Goal: Task Accomplishment & Management: Manage account settings

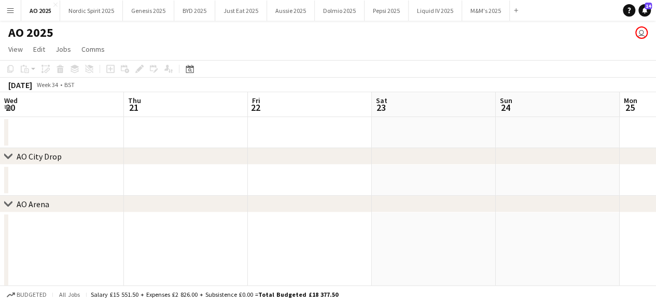
scroll to position [0, 389]
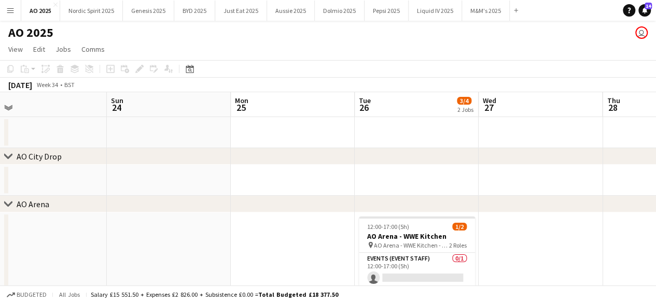
click at [17, 11] on button "Menu" at bounding box center [10, 10] width 21 height 21
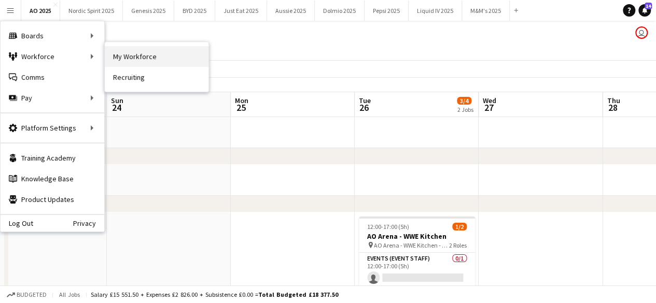
click at [145, 51] on link "My Workforce" at bounding box center [157, 56] width 104 height 21
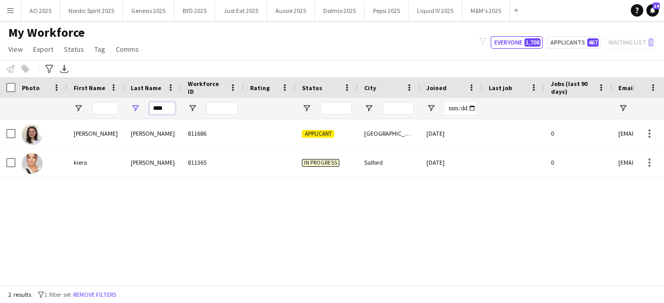
click at [160, 108] on input "****" at bounding box center [162, 108] width 26 height 12
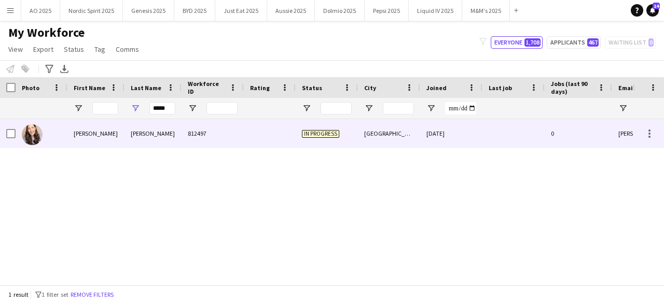
click at [35, 135] on img at bounding box center [32, 134] width 21 height 21
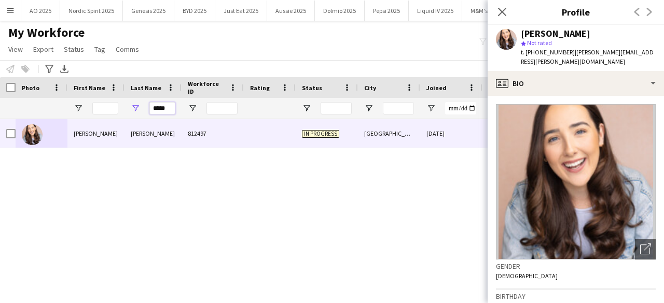
click at [161, 109] on input "*****" at bounding box center [162, 108] width 26 height 12
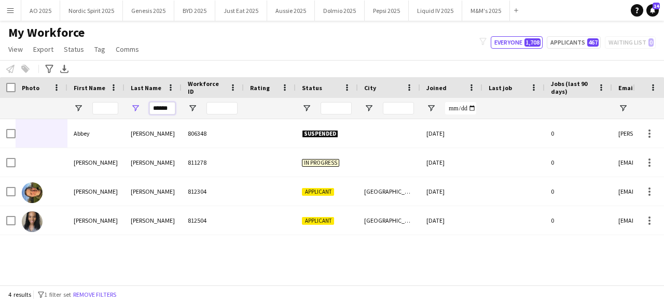
type input "******"
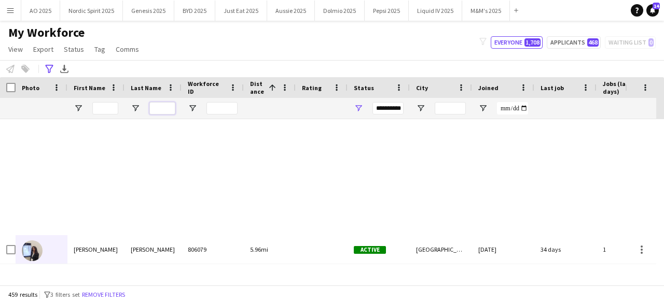
scroll to position [1193, 0]
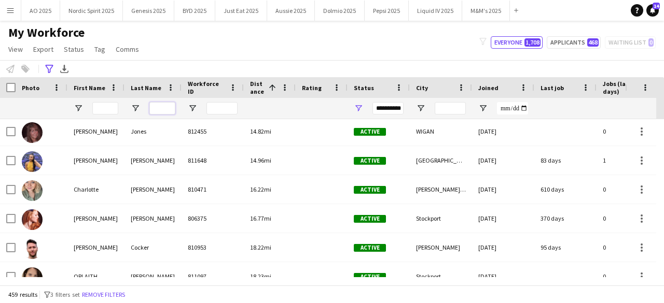
click at [171, 104] on input "Last Name Filter Input" at bounding box center [162, 108] width 26 height 12
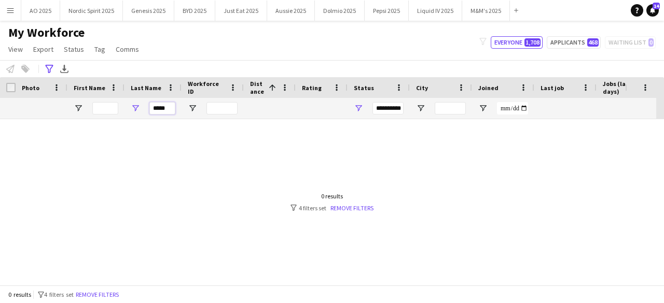
scroll to position [0, 0]
type input "******"
click at [333, 207] on link "Remove filters" at bounding box center [351, 208] width 43 height 8
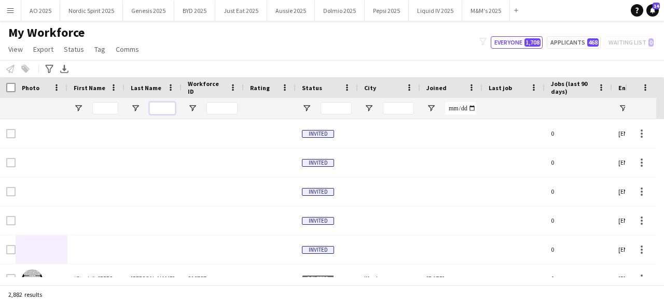
click at [158, 107] on input "Last Name Filter Input" at bounding box center [162, 108] width 26 height 12
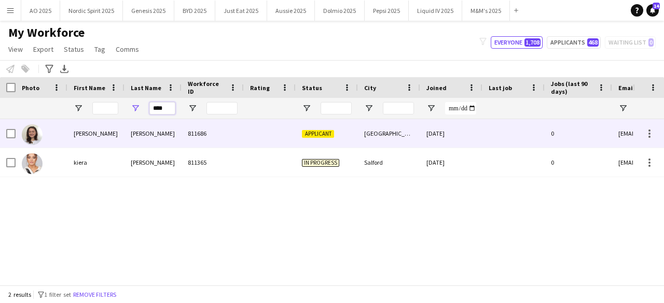
type input "****"
click at [27, 133] on img at bounding box center [32, 134] width 21 height 21
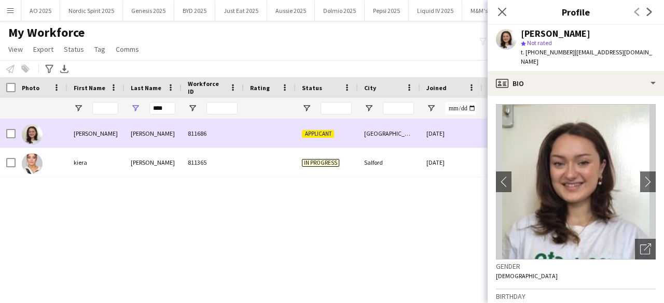
click at [27, 133] on img at bounding box center [32, 134] width 21 height 21
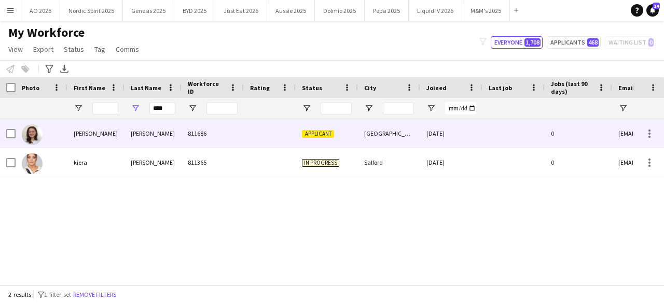
click at [32, 133] on img at bounding box center [32, 134] width 21 height 21
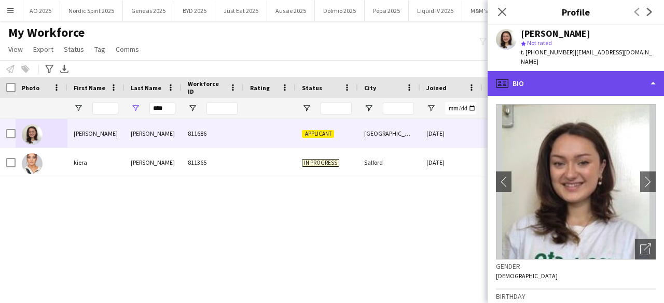
click at [540, 80] on div "profile Bio" at bounding box center [576, 83] width 176 height 25
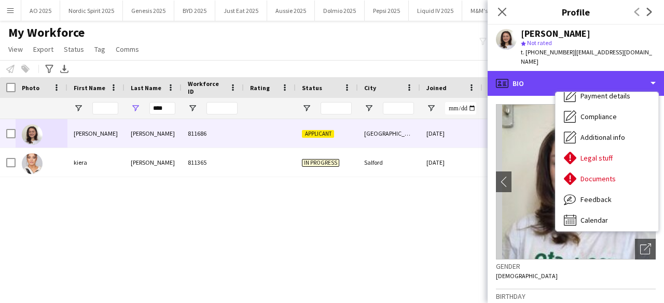
scroll to position [139, 0]
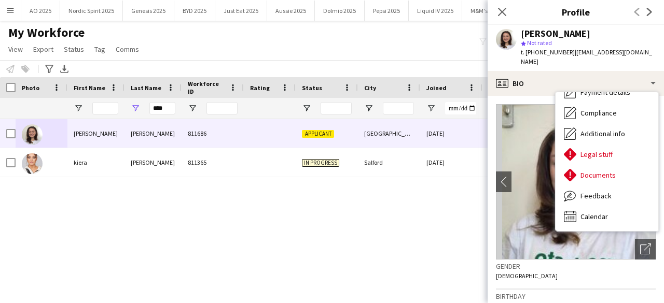
drag, startPoint x: 584, startPoint y: 265, endPoint x: 574, endPoint y: 260, distance: 11.1
click at [584, 266] on div "Gender [DEMOGRAPHIC_DATA]" at bounding box center [576, 275] width 160 height 30
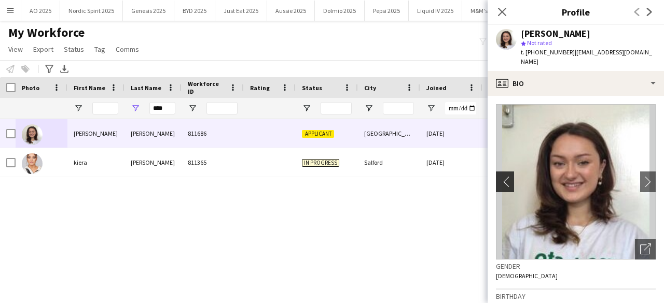
click at [503, 176] on app-icon "chevron-left" at bounding box center [504, 181] width 16 height 11
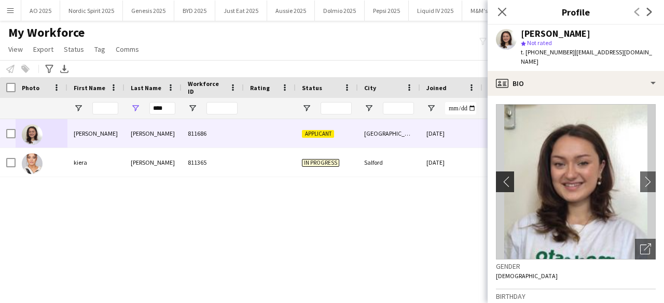
click at [503, 176] on app-icon "chevron-left" at bounding box center [504, 181] width 16 height 11
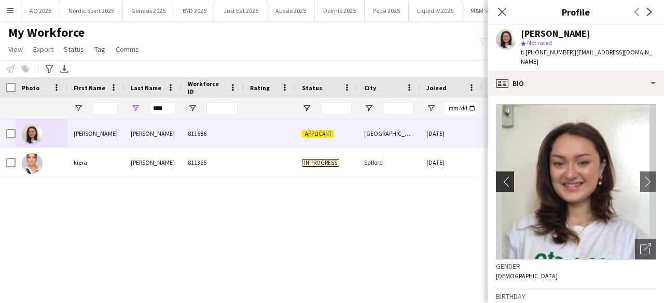
click at [503, 176] on app-icon "chevron-left" at bounding box center [504, 181] width 16 height 11
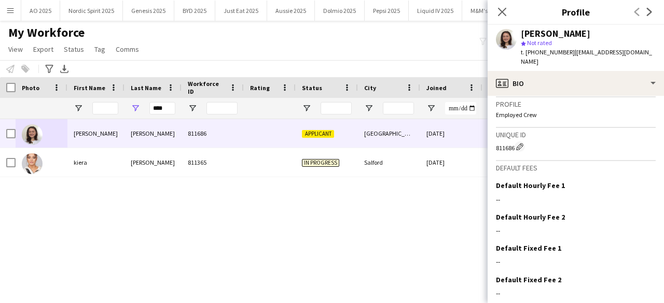
scroll to position [672, 0]
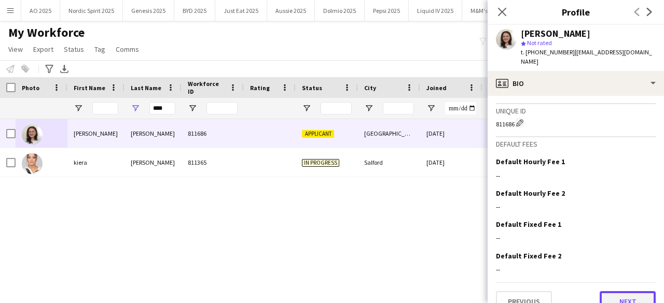
click at [616, 291] on button "Next" at bounding box center [628, 301] width 56 height 21
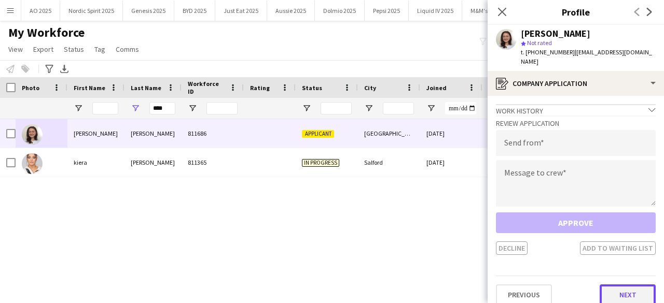
click at [616, 285] on button "Next" at bounding box center [628, 295] width 56 height 21
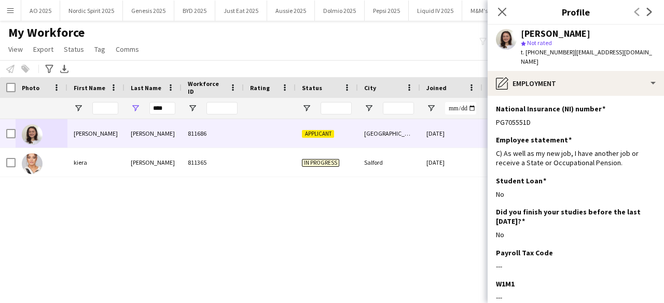
scroll to position [119, 0]
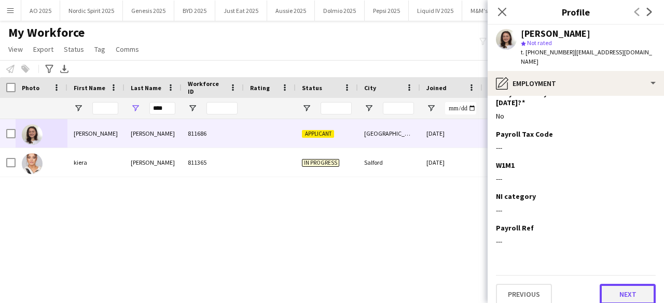
click at [632, 284] on button "Next" at bounding box center [628, 294] width 56 height 21
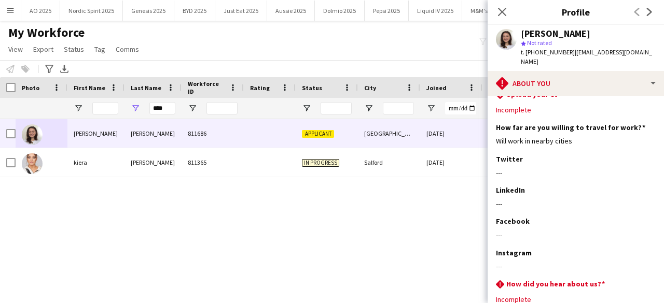
scroll to position [142, 0]
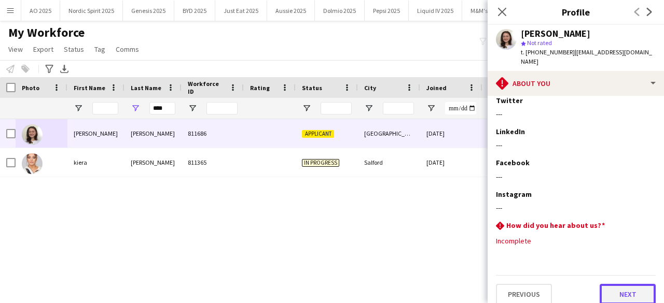
click at [622, 284] on button "Next" at bounding box center [628, 294] width 56 height 21
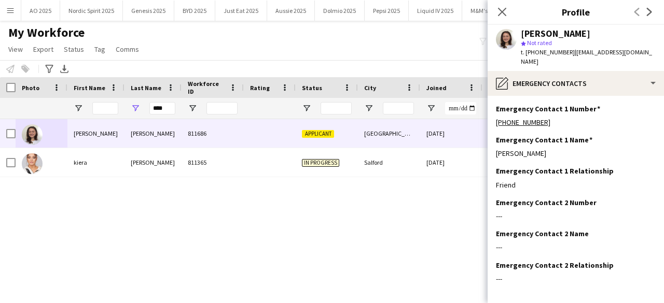
scroll to position [37, 0]
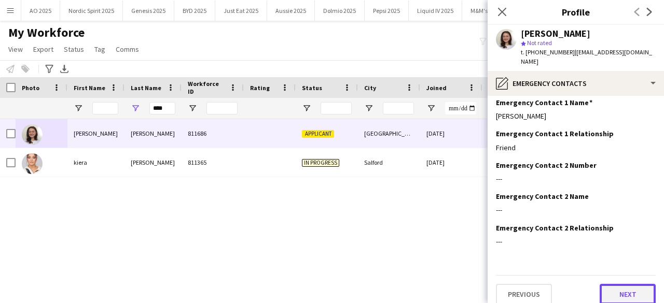
click at [630, 284] on button "Next" at bounding box center [628, 294] width 56 height 21
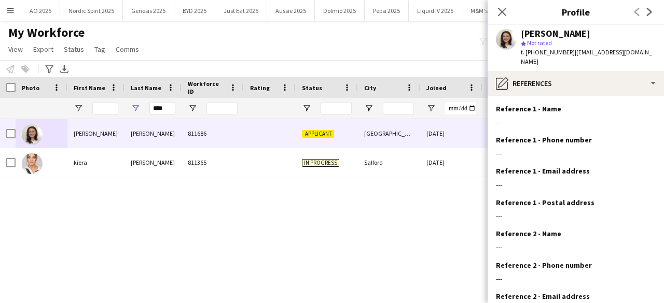
scroll to position [100, 0]
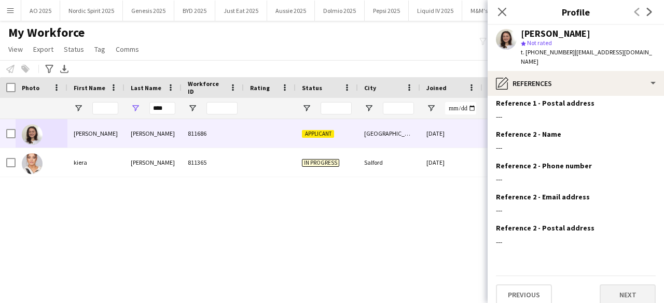
click at [624, 294] on app-section-data-types "Reference 1 - Name Edit this field --- Reference 1 - Phone number Edit this fie…" at bounding box center [576, 199] width 176 height 207
click at [624, 287] on button "Next" at bounding box center [628, 295] width 56 height 21
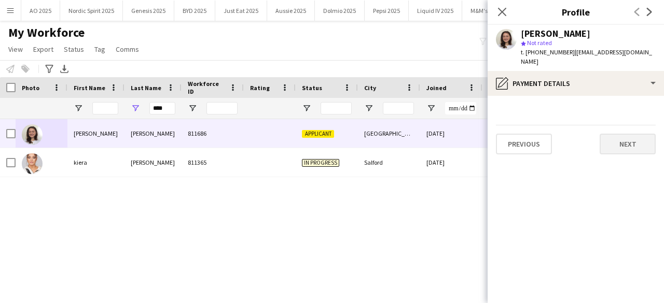
scroll to position [0, 0]
click at [639, 134] on button "Next" at bounding box center [628, 144] width 56 height 21
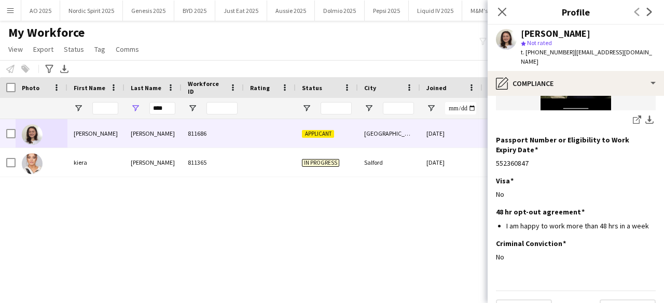
scroll to position [238, 0]
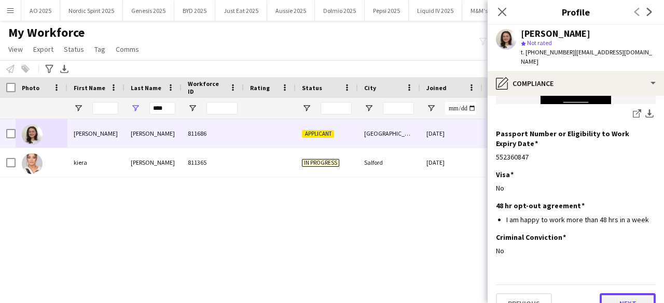
click at [629, 294] on button "Next" at bounding box center [628, 304] width 56 height 21
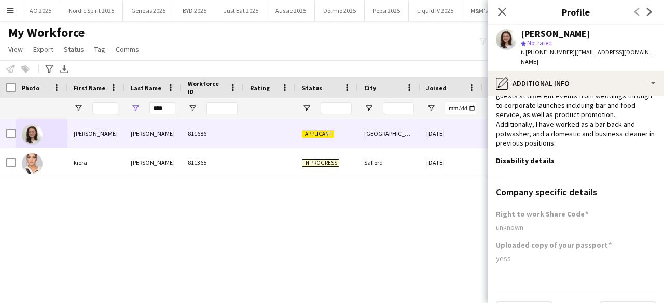
scroll to position [113, 0]
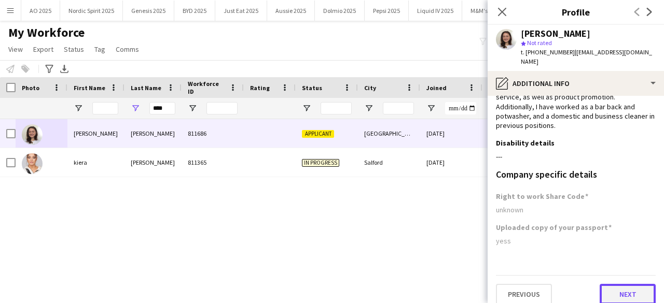
click at [615, 284] on button "Next" at bounding box center [628, 294] width 56 height 21
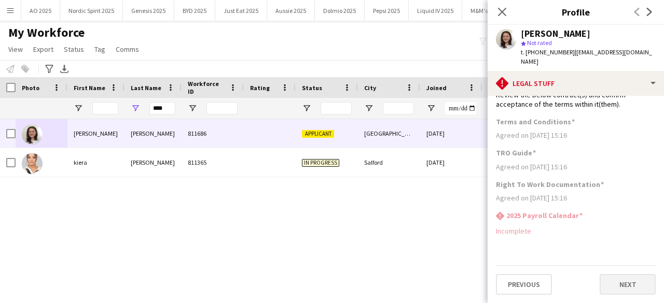
scroll to position [0, 0]
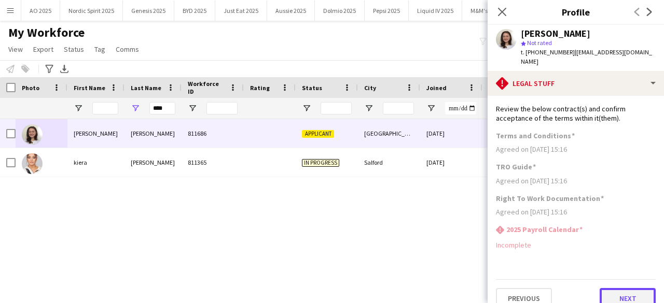
click at [615, 288] on button "Next" at bounding box center [628, 298] width 56 height 21
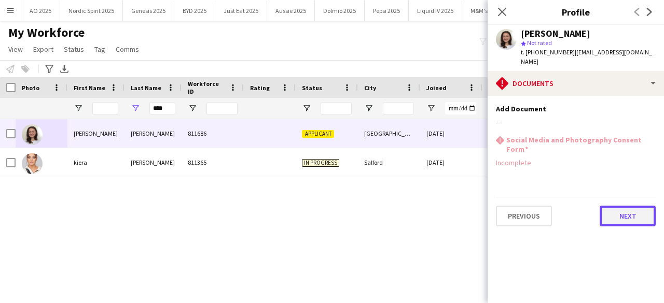
click at [626, 206] on button "Next" at bounding box center [628, 216] width 56 height 21
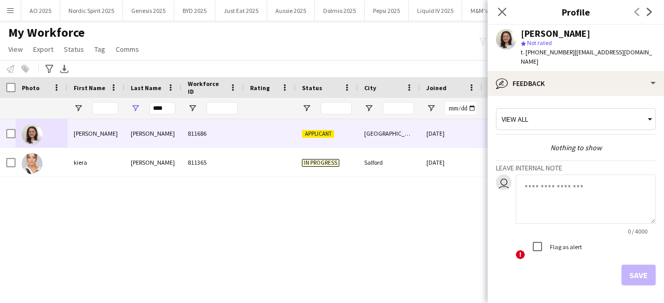
scroll to position [30, 0]
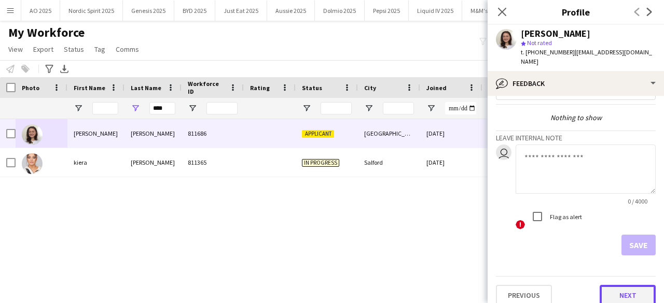
click at [620, 286] on button "Next" at bounding box center [628, 295] width 56 height 21
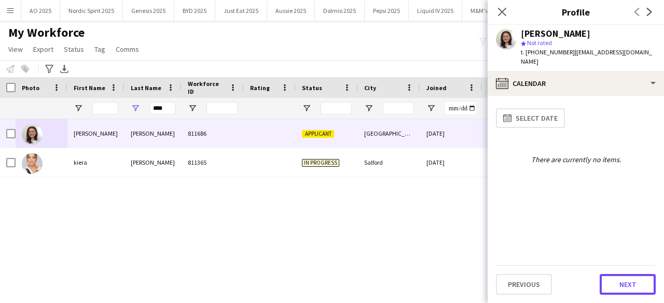
click at [620, 286] on button "Next" at bounding box center [628, 284] width 56 height 21
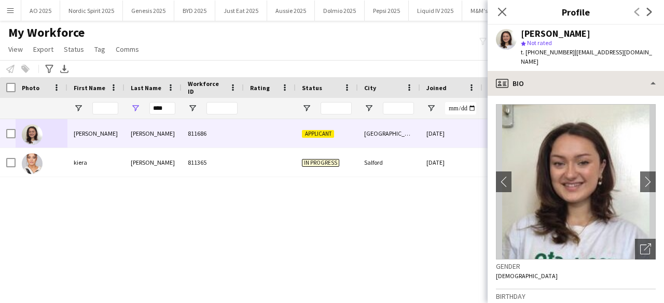
drag, startPoint x: 652, startPoint y: 55, endPoint x: 654, endPoint y: 65, distance: 10.0
click at [652, 56] on app-profile-header "[PERSON_NAME] star Not rated t. [PHONE_NUMBER] | [EMAIL_ADDRESS][DOMAIN_NAME]" at bounding box center [576, 48] width 176 height 46
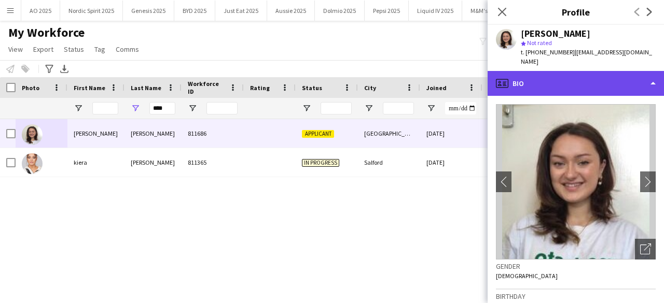
click at [653, 76] on div "profile Bio" at bounding box center [576, 83] width 176 height 25
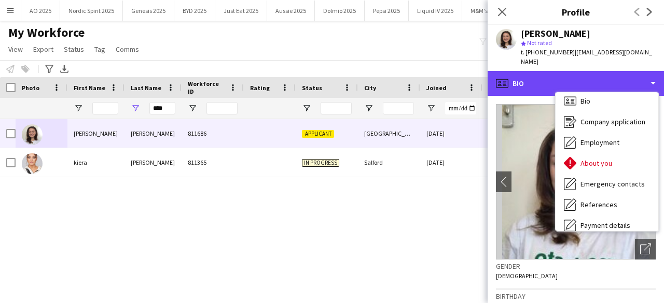
scroll to position [0, 0]
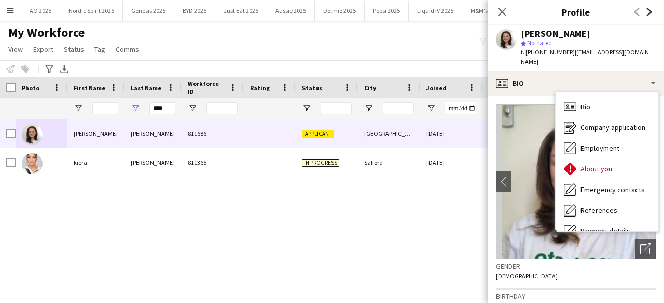
click at [650, 8] on icon "Next" at bounding box center [649, 12] width 8 height 8
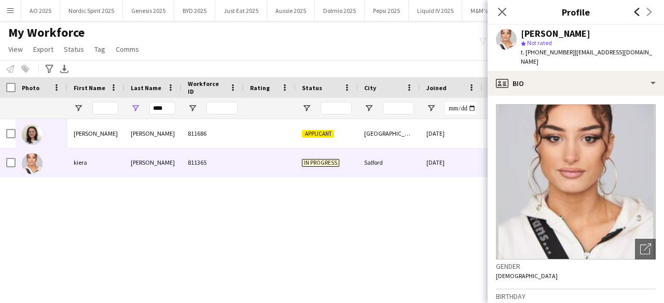
click at [635, 10] on icon "Previous" at bounding box center [637, 12] width 8 height 8
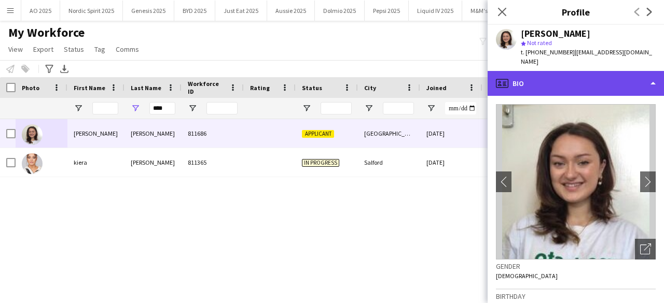
click at [635, 71] on div "profile Bio" at bounding box center [576, 83] width 176 height 25
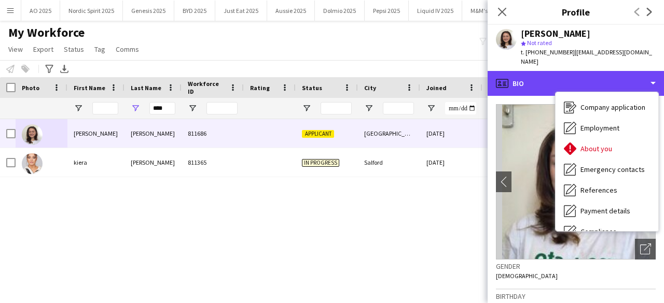
scroll to position [139, 0]
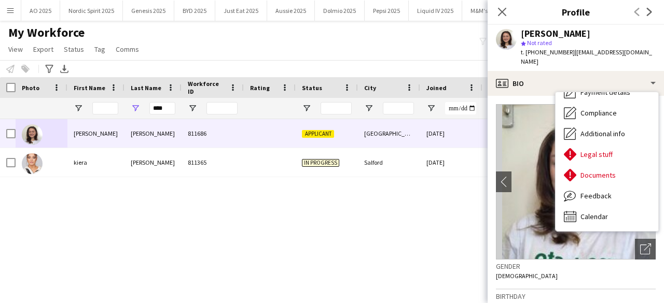
click at [605, 39] on div "star Not rated" at bounding box center [588, 42] width 135 height 9
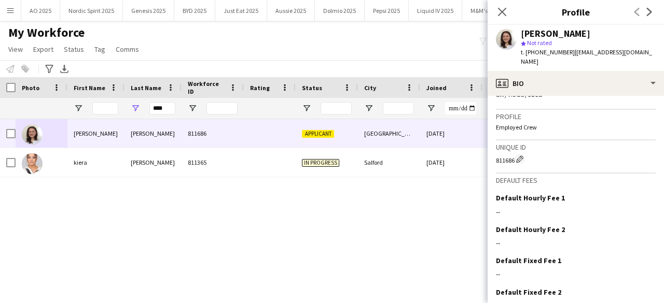
scroll to position [672, 0]
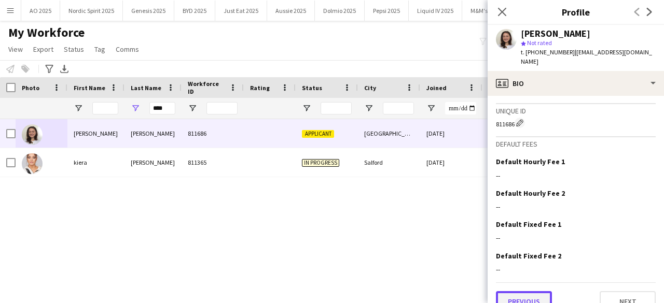
drag, startPoint x: 531, startPoint y: 288, endPoint x: 535, endPoint y: 284, distance: 5.5
click at [535, 291] on button "Previous" at bounding box center [524, 301] width 56 height 21
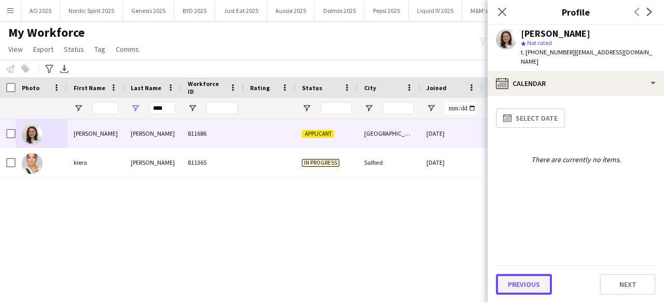
click at [535, 284] on button "Previous" at bounding box center [524, 284] width 56 height 21
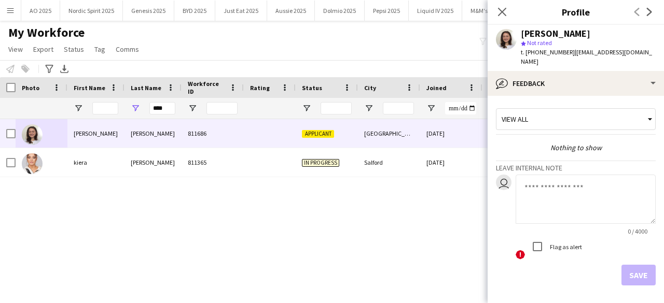
scroll to position [30, 0]
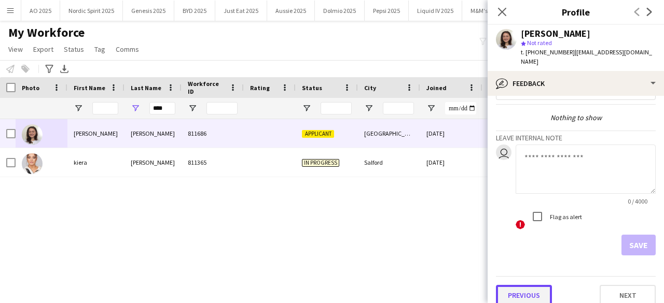
click at [528, 285] on button "Previous" at bounding box center [524, 295] width 56 height 21
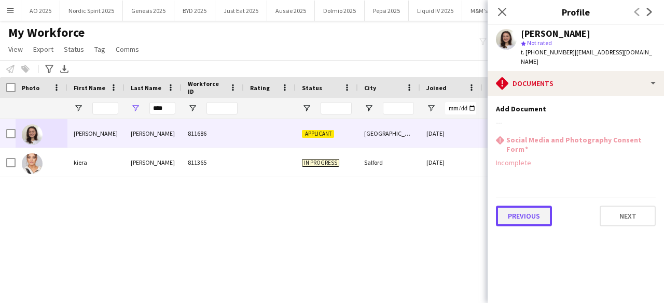
click at [536, 206] on button "Previous" at bounding box center [524, 216] width 56 height 21
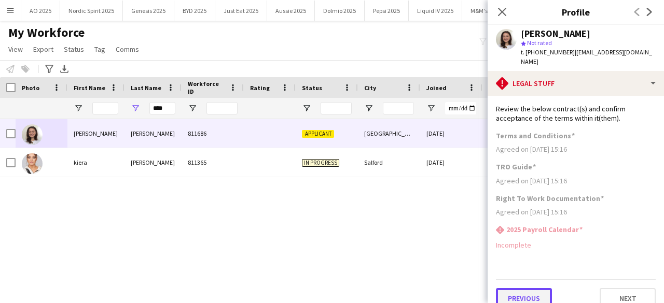
click at [518, 288] on button "Previous" at bounding box center [524, 298] width 56 height 21
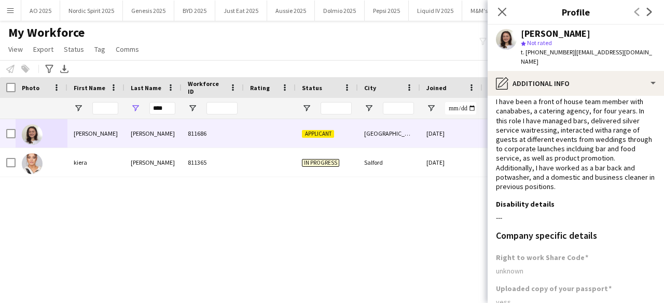
scroll to position [113, 0]
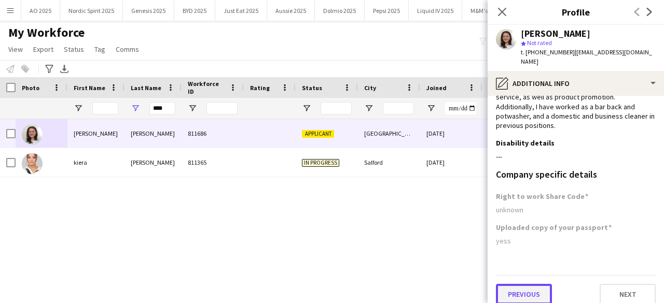
click at [541, 286] on button "Previous" at bounding box center [524, 294] width 56 height 21
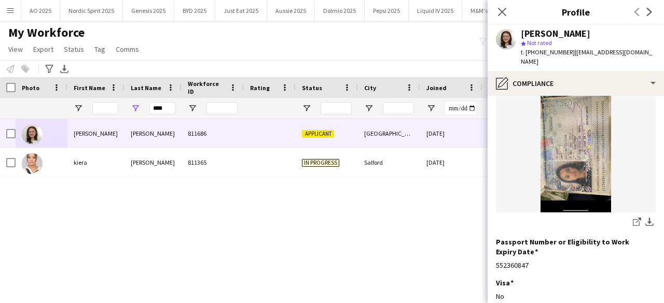
scroll to position [238, 0]
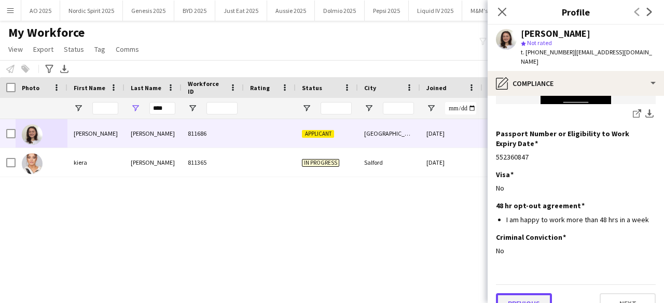
click at [529, 294] on button "Previous" at bounding box center [524, 304] width 56 height 21
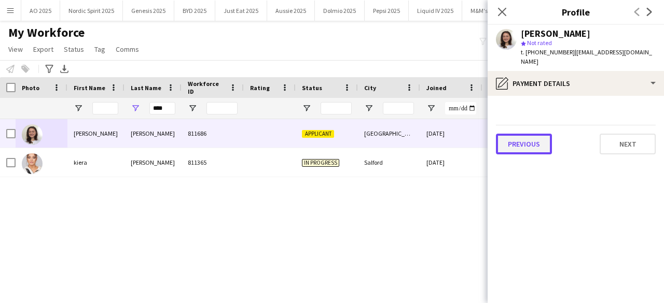
click at [543, 134] on button "Previous" at bounding box center [524, 144] width 56 height 21
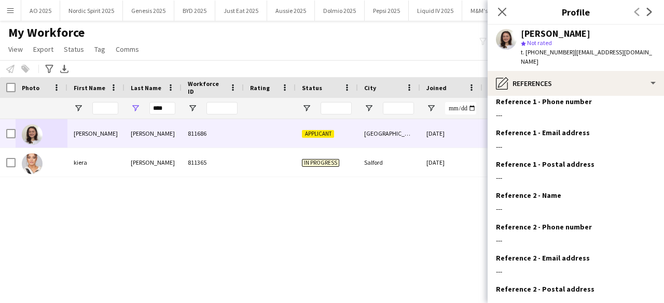
scroll to position [100, 0]
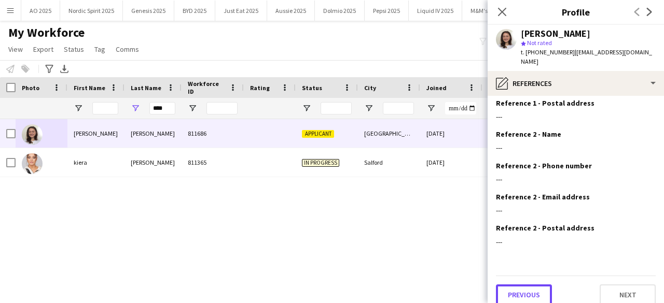
click at [533, 288] on button "Previous" at bounding box center [524, 295] width 56 height 21
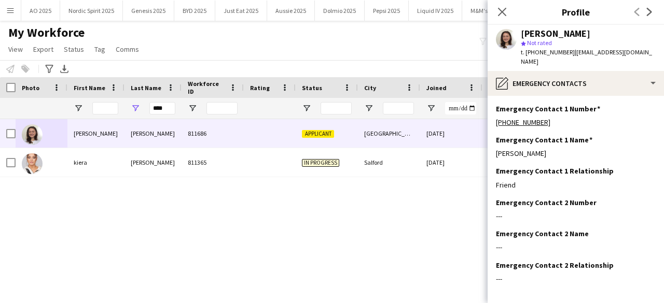
scroll to position [37, 0]
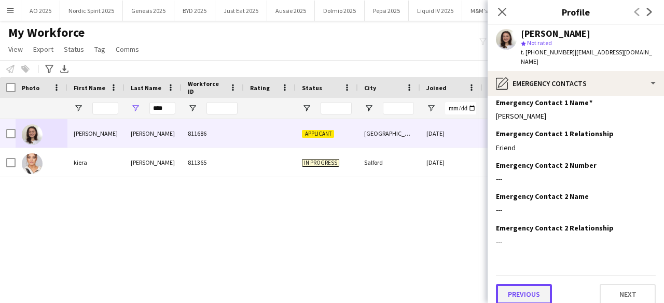
click at [528, 284] on button "Previous" at bounding box center [524, 294] width 56 height 21
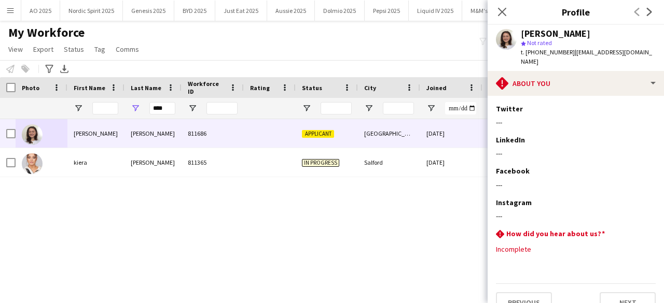
scroll to position [142, 0]
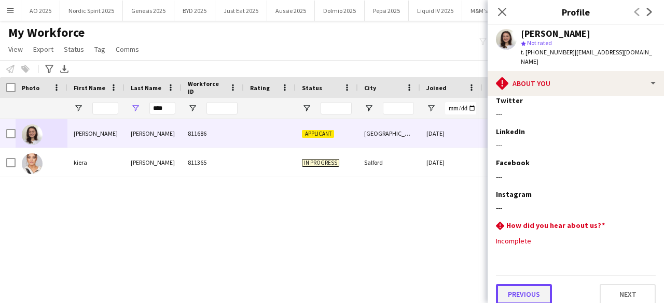
click at [535, 284] on button "Previous" at bounding box center [524, 294] width 56 height 21
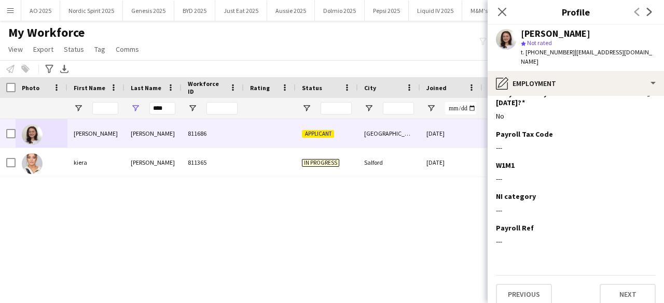
scroll to position [0, 0]
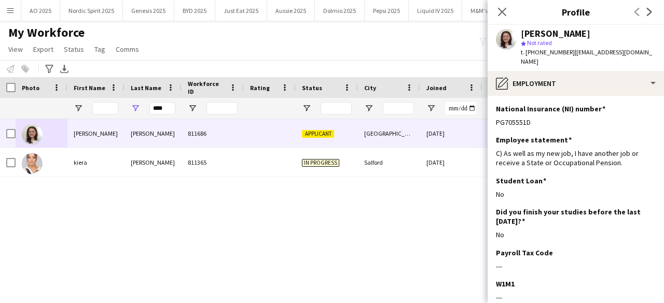
drag, startPoint x: 613, startPoint y: 41, endPoint x: 613, endPoint y: 57, distance: 16.1
click at [615, 50] on div "[PERSON_NAME] star Not rated t. [PHONE_NUMBER] | [EMAIL_ADDRESS][DOMAIN_NAME]" at bounding box center [588, 48] width 135 height 38
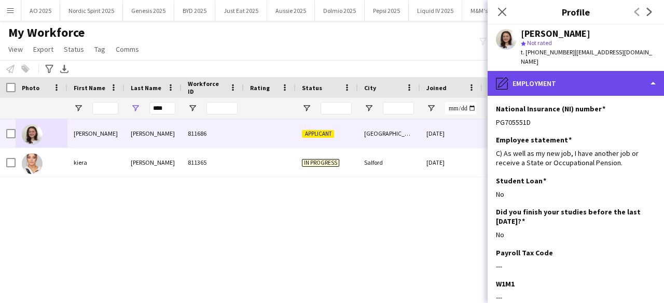
click at [613, 71] on div "pencil4 Employment" at bounding box center [576, 83] width 176 height 25
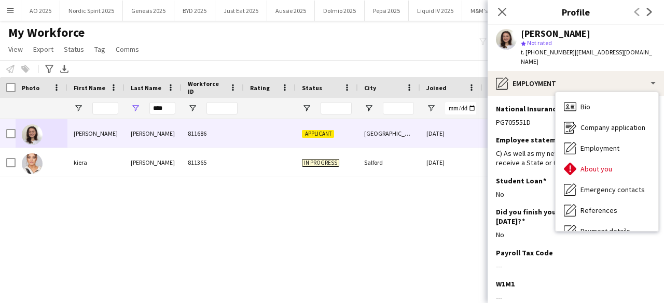
click at [651, 37] on app-profile-header "[PERSON_NAME] star Not rated t. [PHONE_NUMBER] | [EMAIL_ADDRESS][DOMAIN_NAME]" at bounding box center [576, 48] width 176 height 46
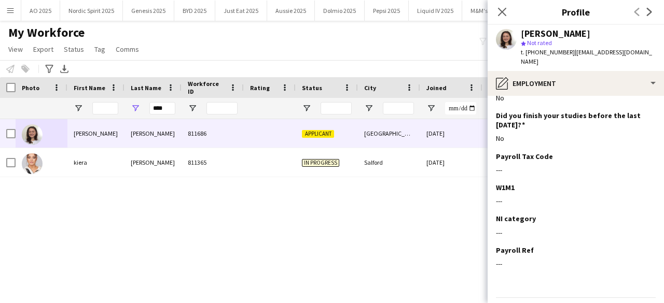
scroll to position [119, 0]
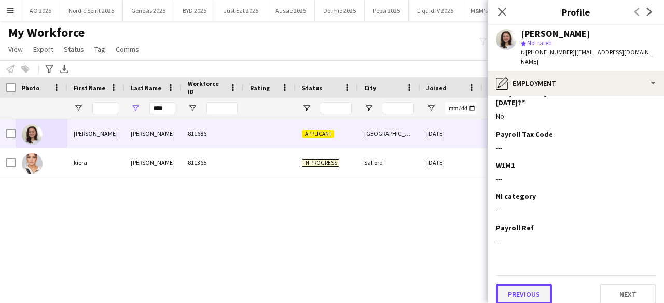
click at [538, 290] on button "Previous" at bounding box center [524, 294] width 56 height 21
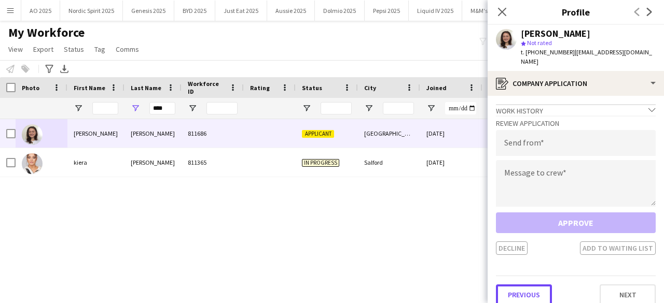
click at [538, 290] on button "Previous" at bounding box center [524, 295] width 56 height 21
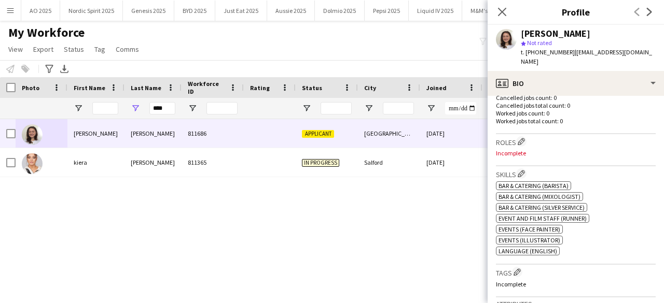
scroll to position [672, 0]
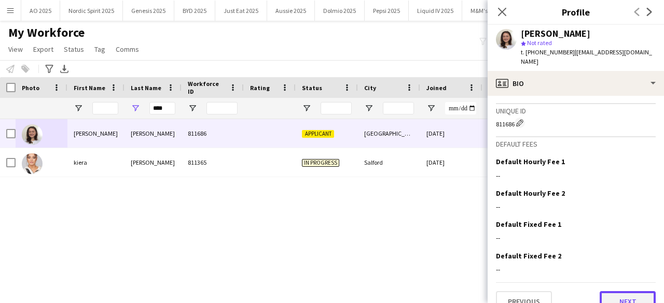
click at [614, 291] on button "Next" at bounding box center [628, 301] width 56 height 21
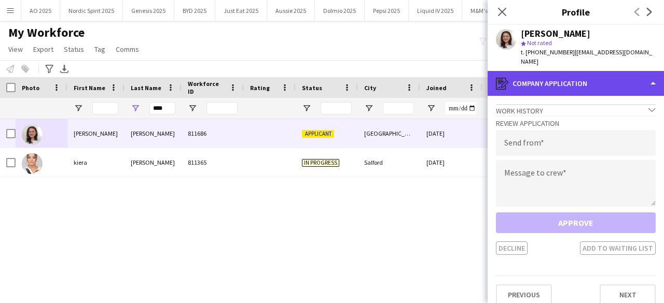
click at [650, 74] on div "register Company application" at bounding box center [576, 83] width 176 height 25
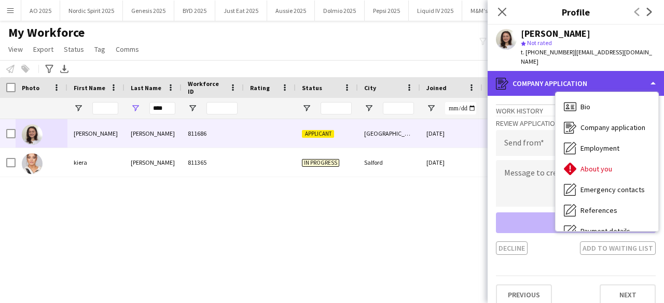
click at [650, 74] on div "register Company application" at bounding box center [576, 83] width 176 height 25
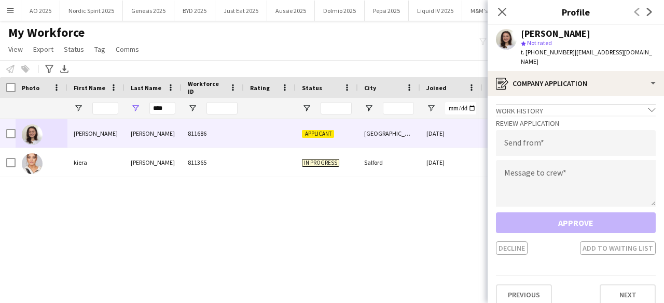
click at [513, 242] on div "Decline Add to waiting list" at bounding box center [576, 248] width 160 height 13
click at [546, 135] on input "email" at bounding box center [576, 143] width 160 height 26
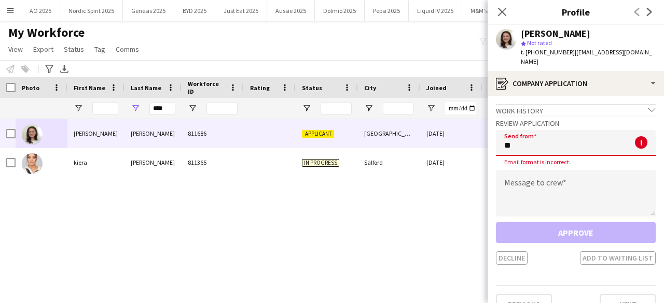
type input "*"
click at [507, 13] on app-icon "Close pop-in" at bounding box center [502, 12] width 15 height 15
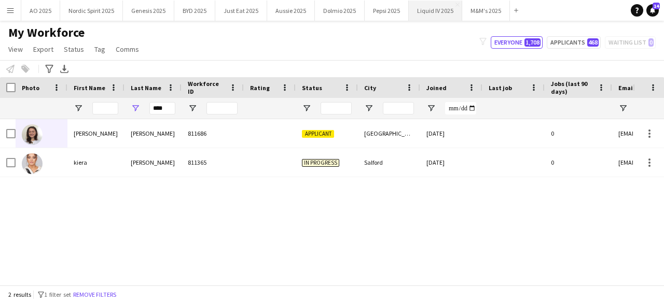
click at [419, 11] on button "Liquid IV 2025 Close" at bounding box center [435, 11] width 53 height 20
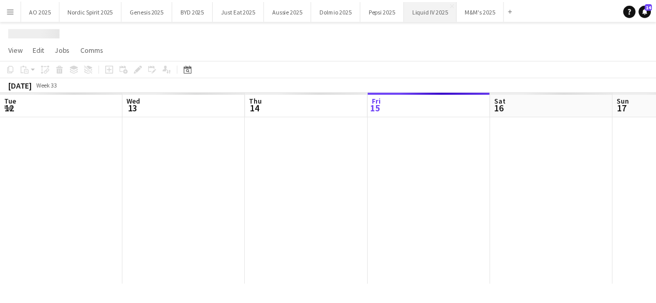
scroll to position [0, 248]
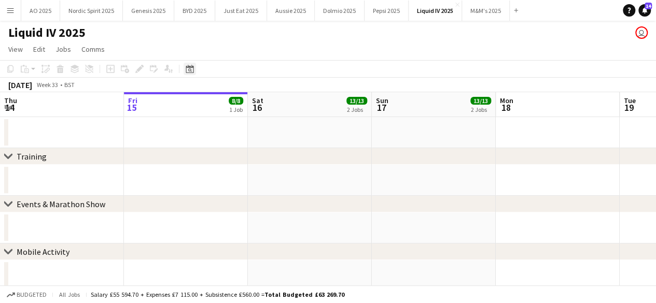
click at [194, 73] on div "Date picker" at bounding box center [190, 69] width 12 height 12
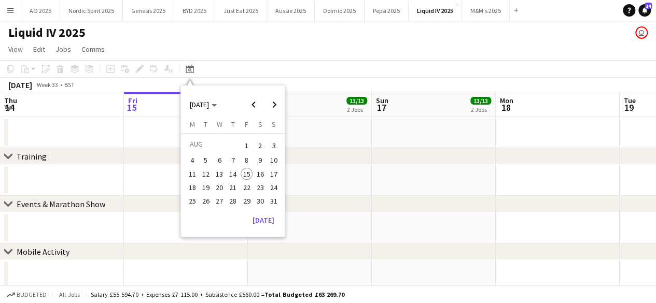
click at [258, 183] on span "23" at bounding box center [260, 188] width 12 height 12
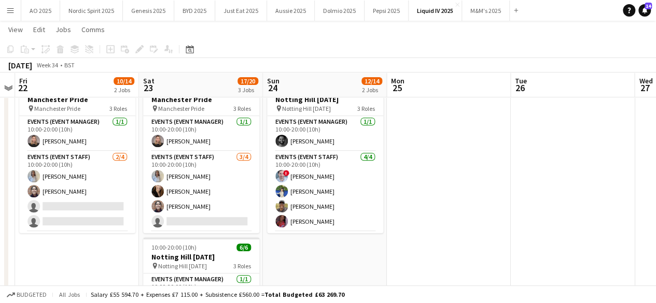
scroll to position [186, 0]
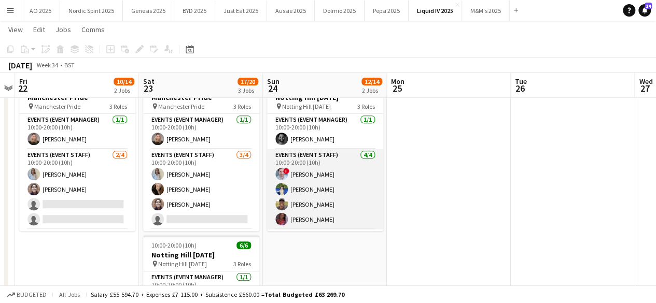
click at [279, 173] on app-user-avatar at bounding box center [281, 174] width 12 height 12
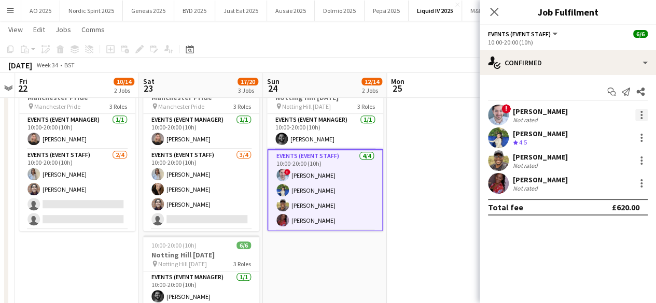
click at [643, 113] on div at bounding box center [641, 115] width 12 height 12
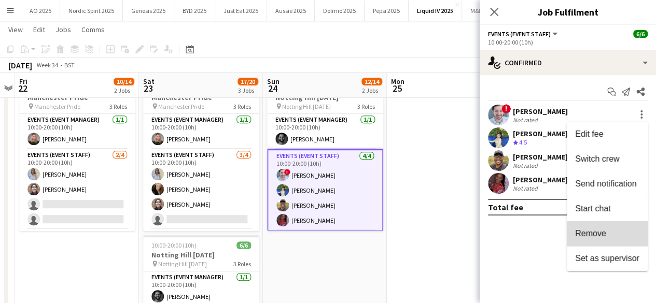
click at [600, 238] on span "Remove" at bounding box center [590, 233] width 31 height 9
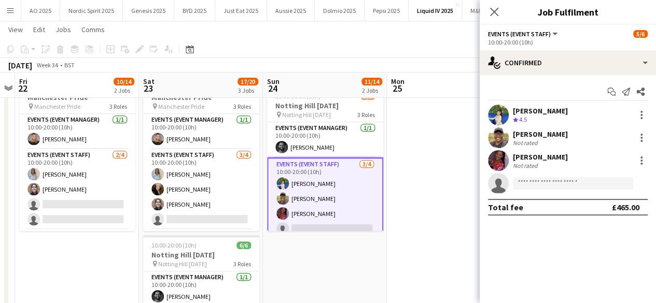
click at [437, 233] on app-date-cell at bounding box center [449, 242] width 124 height 336
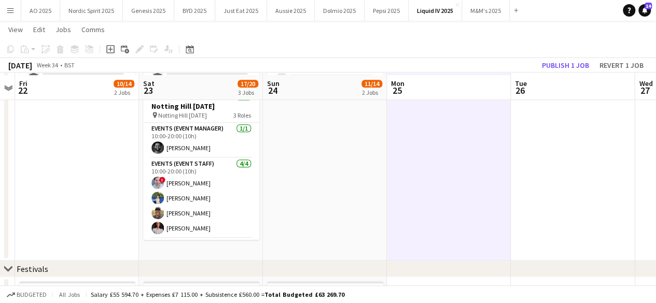
scroll to position [337, 0]
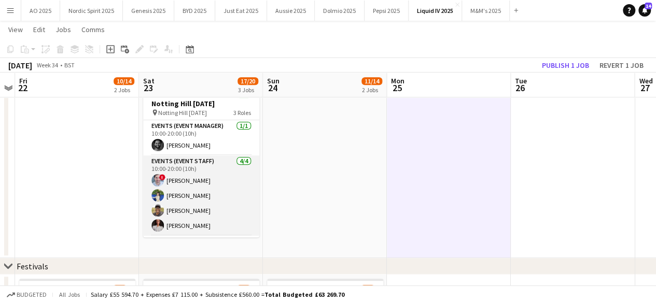
click at [155, 182] on app-user-avatar at bounding box center [157, 180] width 12 height 12
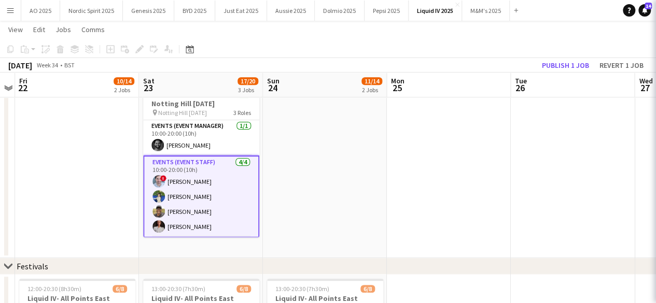
scroll to position [0, 356]
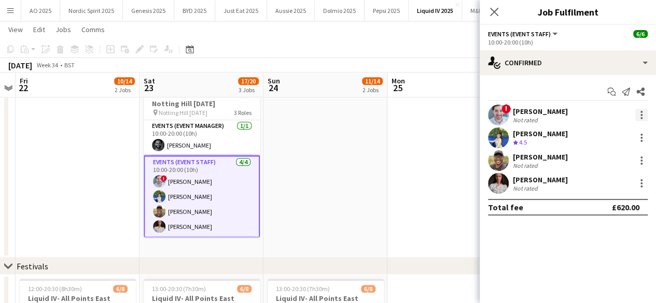
click at [646, 112] on div at bounding box center [641, 115] width 12 height 12
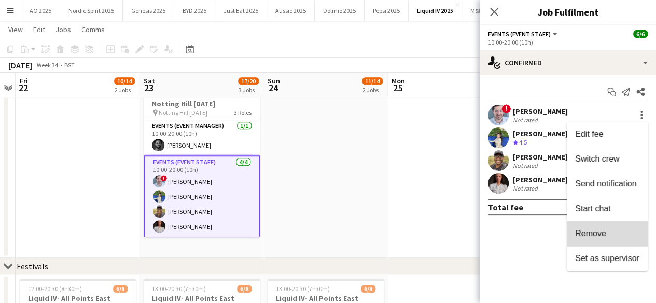
click at [603, 228] on button "Remove" at bounding box center [607, 233] width 81 height 25
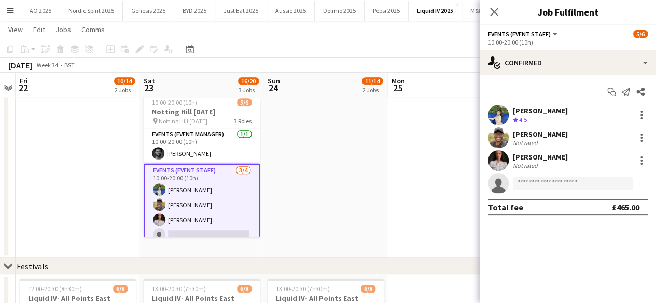
click at [443, 179] on app-date-cell at bounding box center [449, 90] width 124 height 336
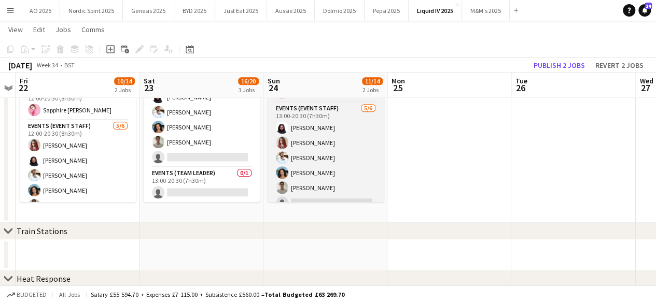
scroll to position [63, 0]
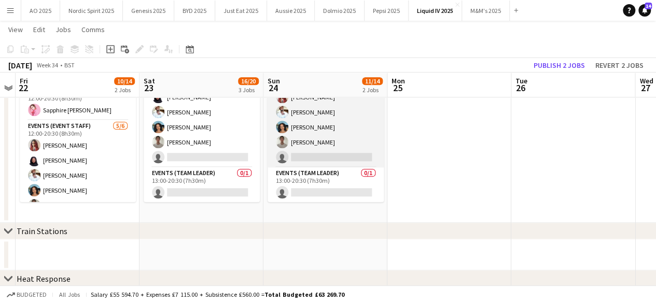
click at [315, 156] on app-card-role "Events (Event Staff) [DATE] 13:00-20:30 (7h30m) [PERSON_NAME] [PERSON_NAME] [PE…" at bounding box center [326, 112] width 116 height 110
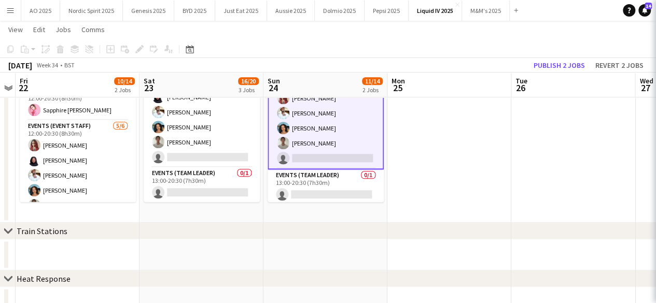
scroll to position [64, 0]
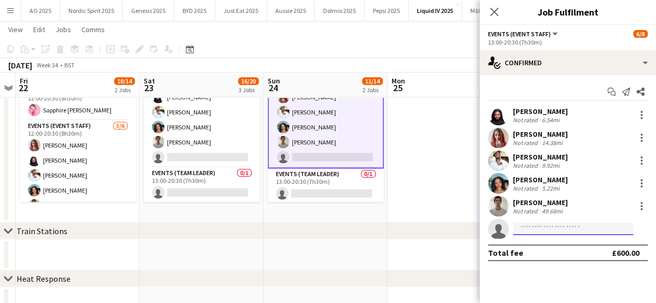
click at [527, 228] on input at bounding box center [573, 229] width 120 height 12
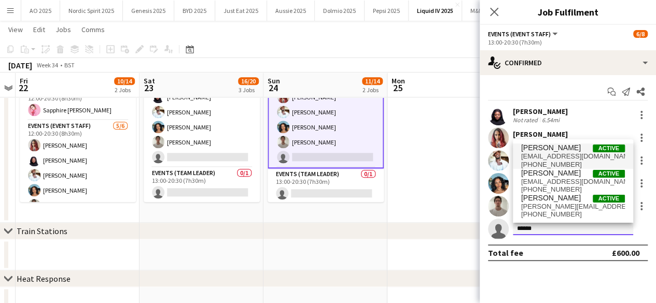
type input "******"
click at [571, 151] on span "[PERSON_NAME] Active" at bounding box center [573, 148] width 104 height 9
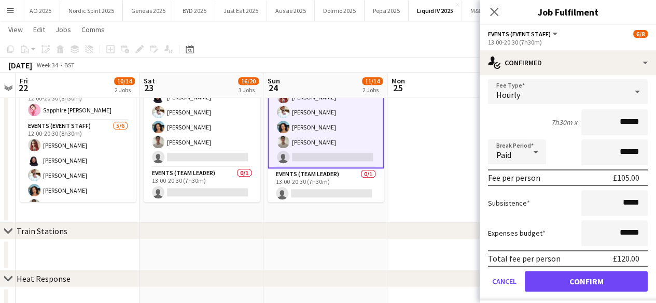
scroll to position [176, 0]
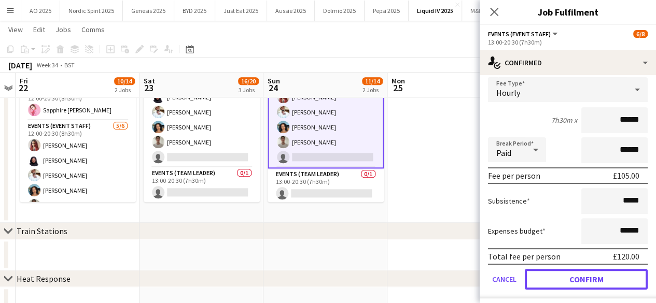
drag, startPoint x: 629, startPoint y: 276, endPoint x: 620, endPoint y: 238, distance: 39.4
click at [620, 239] on form "Fee Type Hourly 7h30m x ****** Break Period Paid ****** Fee per person £105.00 …" at bounding box center [568, 187] width 176 height 221
click at [596, 279] on button "Confirm" at bounding box center [586, 279] width 123 height 21
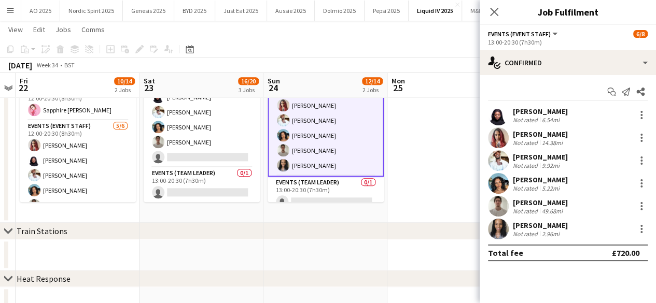
scroll to position [0, 0]
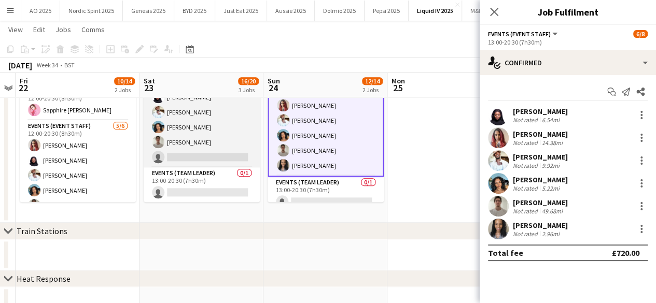
click at [186, 155] on app-card-role "Events (Event Staff) [DATE] 13:00-20:30 (7h30m) [PERSON_NAME] [PERSON_NAME] Mad…" at bounding box center [202, 112] width 116 height 110
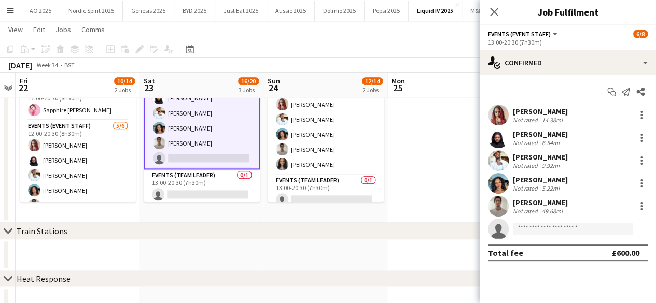
scroll to position [63, 0]
click at [525, 230] on input at bounding box center [573, 229] width 120 height 12
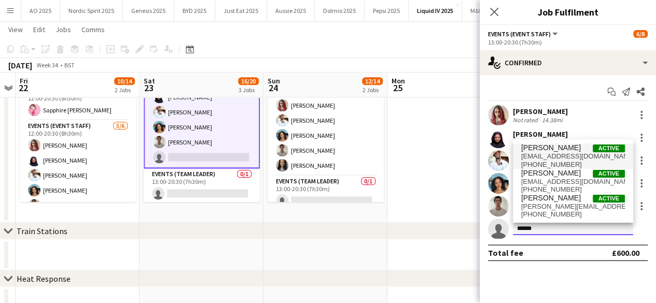
type input "******"
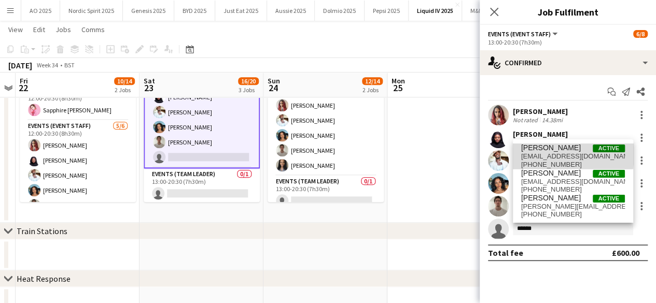
click at [544, 151] on span "[PERSON_NAME]" at bounding box center [551, 148] width 60 height 9
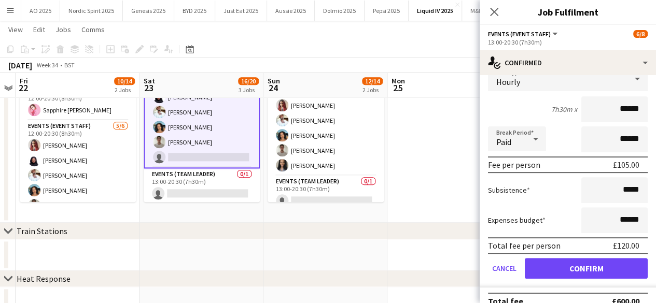
scroll to position [201, 0]
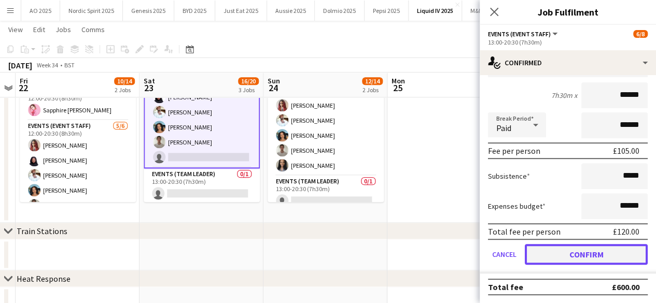
click at [612, 263] on button "Confirm" at bounding box center [586, 254] width 123 height 21
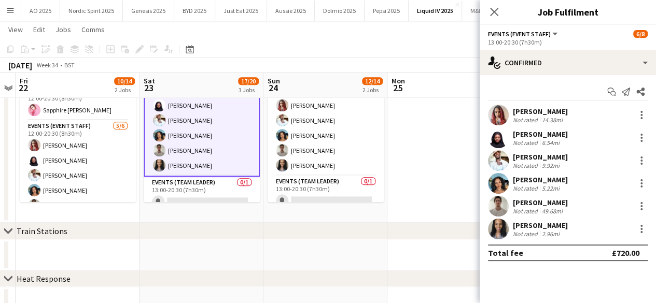
scroll to position [0, 0]
click at [447, 183] on app-date-cell at bounding box center [449, 134] width 124 height 178
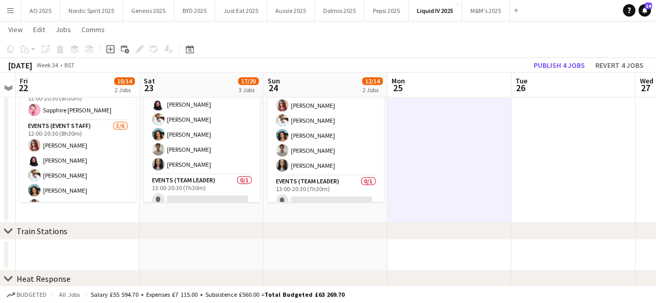
scroll to position [63, 0]
click at [101, 109] on app-card-role "Events (Event Manager) [DATE] 12:00-20:30 (8h30m) [GEOGRAPHIC_DATA] [PERSON_NAM…" at bounding box center [78, 102] width 116 height 35
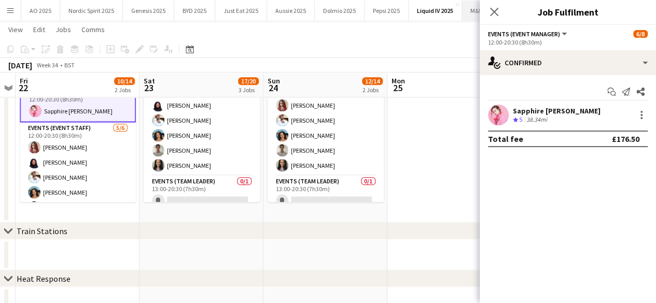
click at [492, 8] on icon "Close pop-in" at bounding box center [494, 12] width 8 height 8
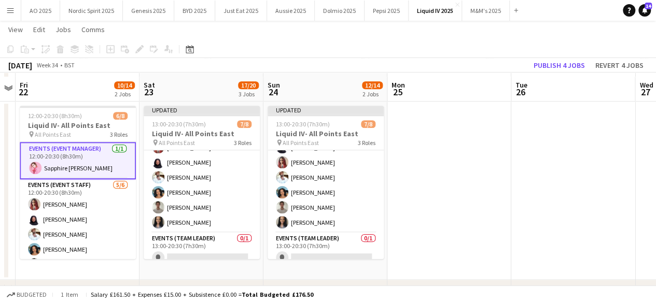
scroll to position [505, 0]
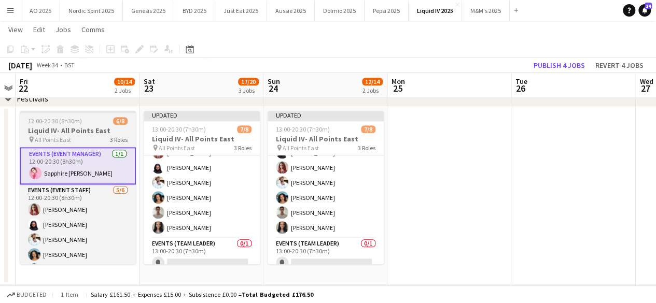
click at [98, 116] on app-job-card "12:00-20:30 (8h30m) 6/8 Liquid IV- All Points East pin All Points East 3 Roles …" at bounding box center [78, 188] width 116 height 154
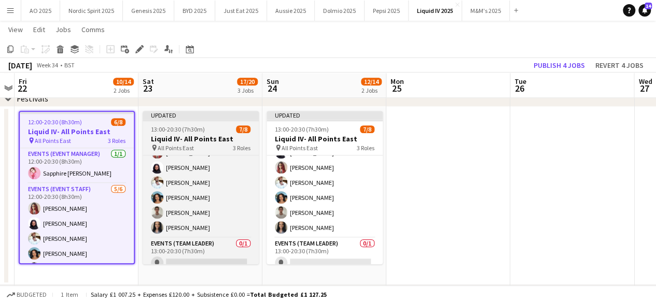
click at [152, 120] on div at bounding box center [201, 120] width 116 height 2
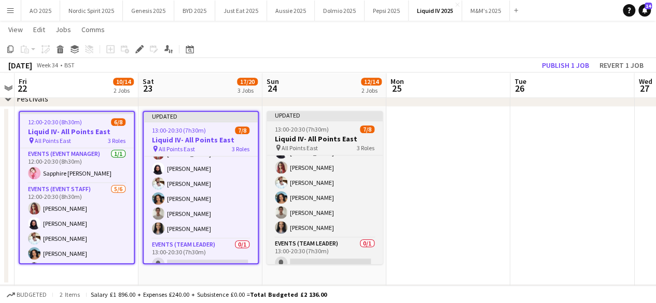
click at [294, 124] on app-job-card "Updated 13:00-20:30 (7h30m) 7/8 Liquid IV- All Points East pin All Points East …" at bounding box center [325, 188] width 116 height 154
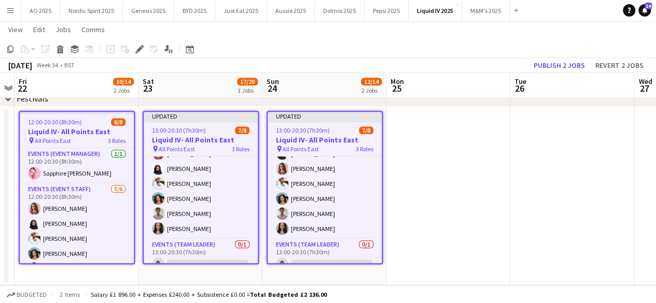
scroll to position [0, 357]
click at [140, 52] on icon "Edit" at bounding box center [139, 49] width 8 height 8
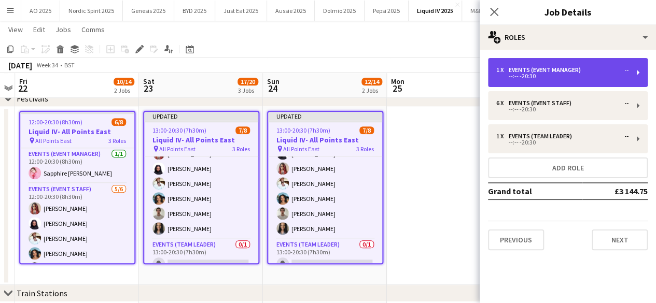
click at [554, 74] on div "--:-- -20:30" at bounding box center [562, 76] width 132 height 5
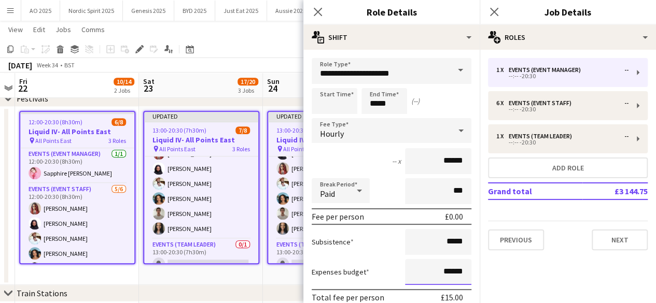
click at [444, 270] on input "******" at bounding box center [438, 272] width 66 height 26
click at [441, 270] on input "******" at bounding box center [438, 272] width 66 height 26
type input "**"
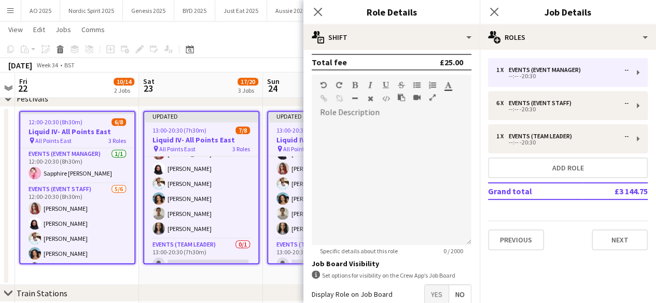
scroll to position [345, 0]
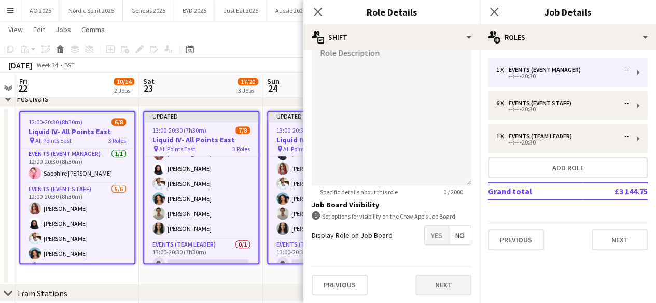
type input "******"
click at [435, 290] on button "Next" at bounding box center [443, 285] width 56 height 21
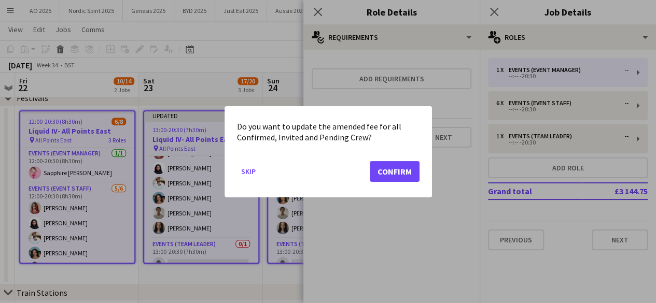
scroll to position [0, 0]
click at [398, 175] on button "Confirm" at bounding box center [395, 171] width 50 height 21
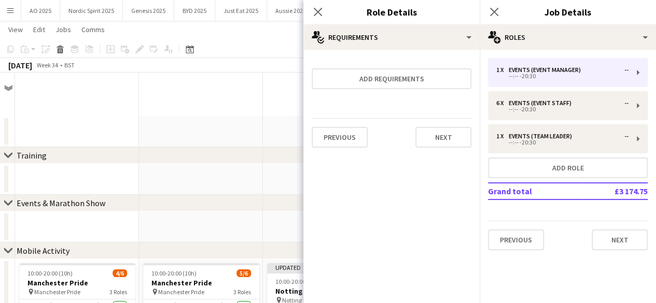
scroll to position [505, 0]
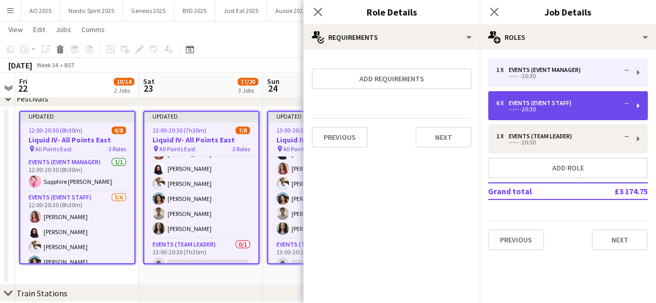
click at [535, 100] on div "Events (Event Staff)" at bounding box center [542, 103] width 67 height 7
type input "**********"
type input "******"
type input "*"
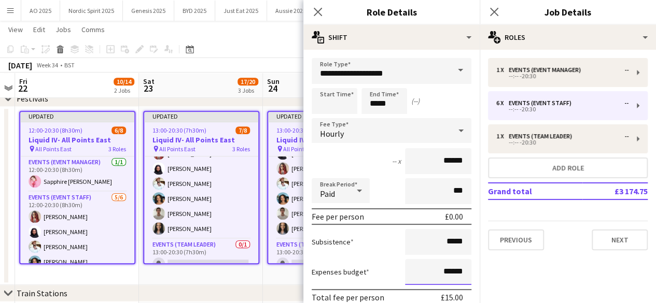
click at [442, 273] on input "******" at bounding box center [438, 272] width 66 height 26
type input "**"
type input "******"
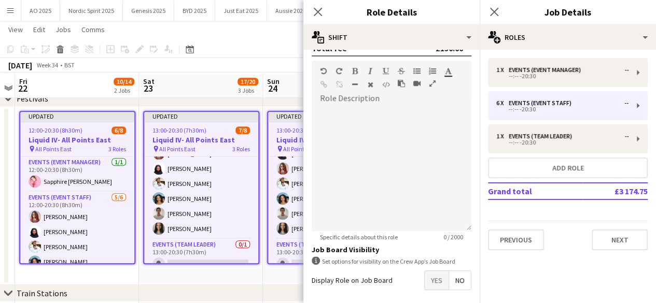
scroll to position [345, 0]
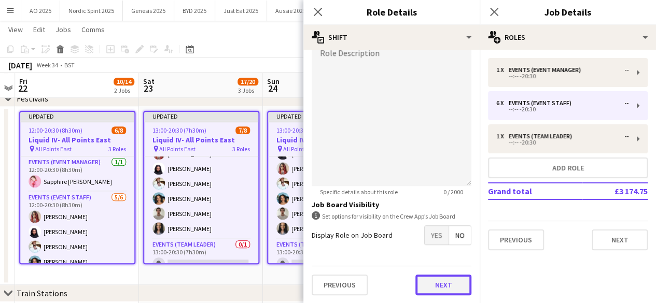
click at [437, 294] on button "Next" at bounding box center [443, 285] width 56 height 21
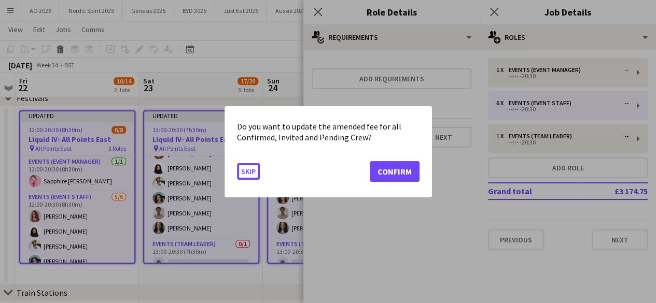
scroll to position [0, 0]
click at [407, 167] on button "Confirm" at bounding box center [395, 171] width 50 height 21
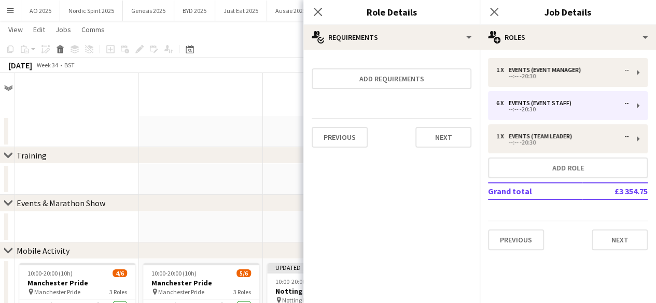
scroll to position [505, 0]
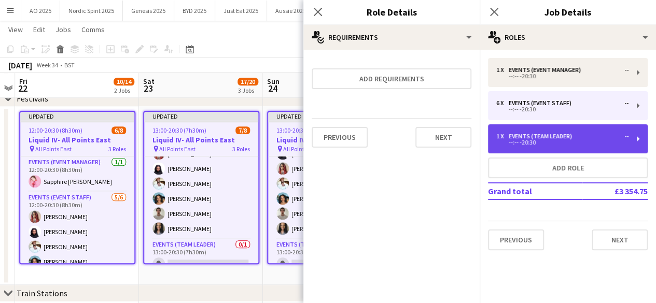
click at [547, 143] on div "--:-- -20:30" at bounding box center [562, 142] width 132 height 5
type input "**********"
type input "******"
type input "*"
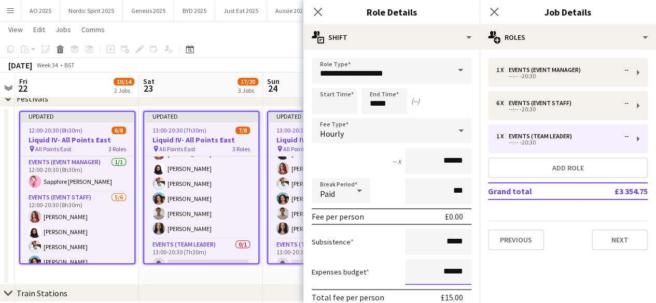
drag, startPoint x: 457, startPoint y: 272, endPoint x: 436, endPoint y: 274, distance: 21.4
click at [436, 274] on input "******" at bounding box center [438, 272] width 66 height 26
type input "******"
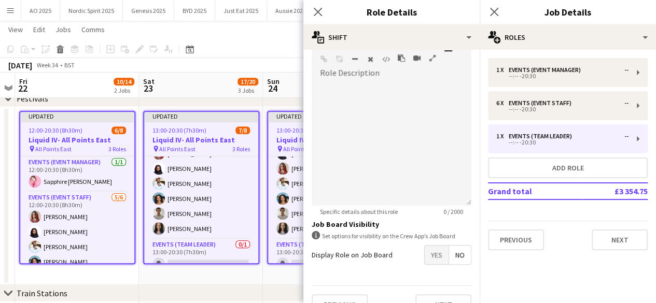
scroll to position [345, 0]
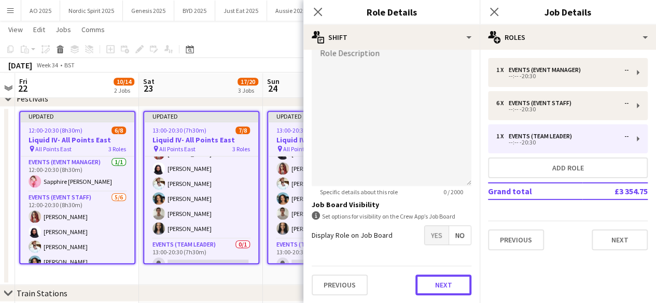
click at [449, 294] on button "Next" at bounding box center [443, 285] width 56 height 21
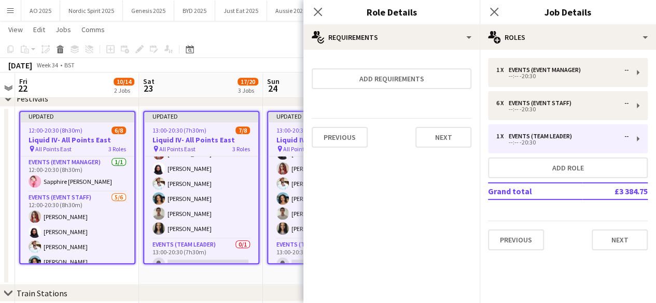
scroll to position [0, 0]
click at [461, 143] on button "Next" at bounding box center [443, 137] width 56 height 21
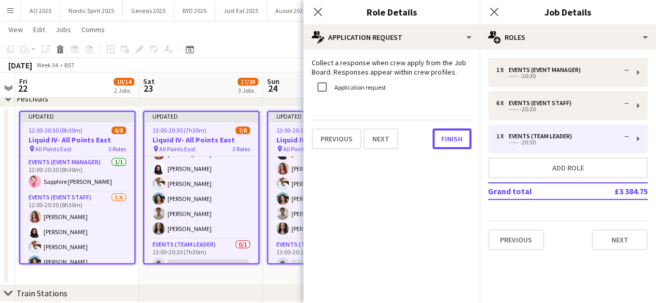
click at [461, 143] on button "Finish" at bounding box center [452, 139] width 39 height 21
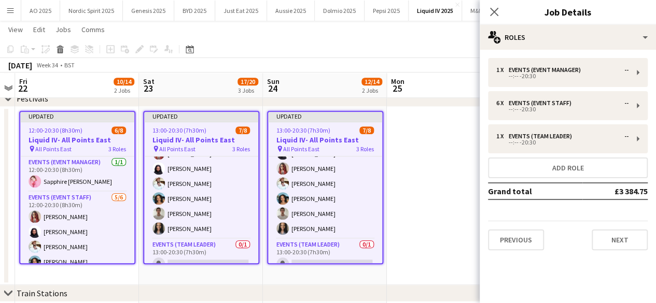
click at [460, 141] on app-date-cell at bounding box center [449, 196] width 124 height 178
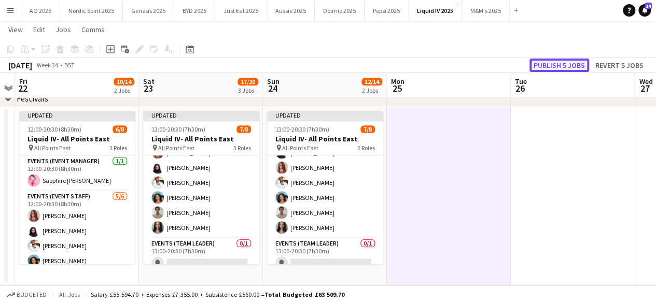
click at [554, 61] on button "Publish 5 jobs" at bounding box center [560, 65] width 60 height 13
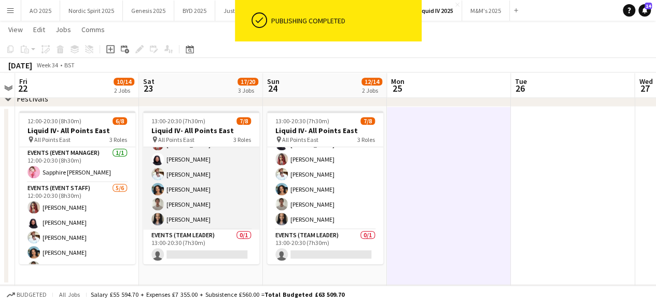
click at [157, 169] on app-user-avatar at bounding box center [157, 174] width 12 height 12
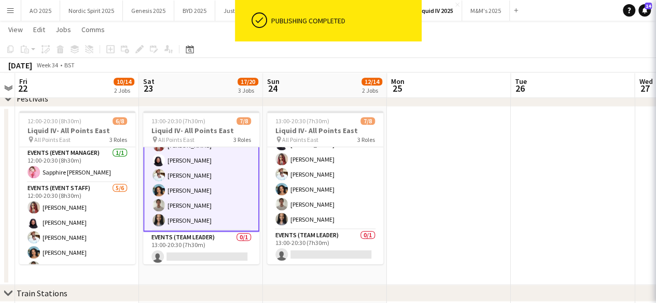
scroll to position [64, 0]
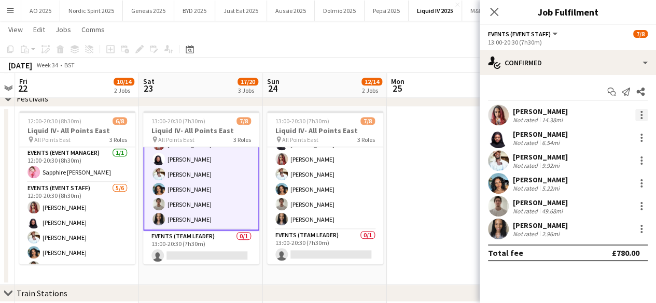
click at [639, 115] on div at bounding box center [641, 115] width 12 height 12
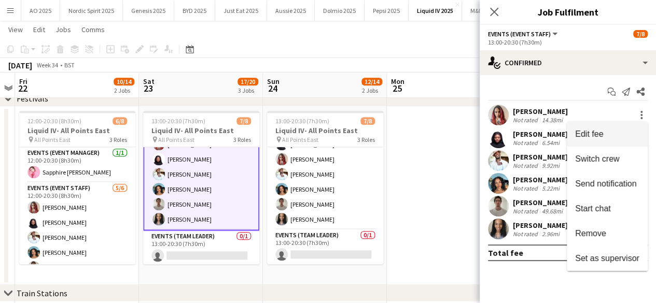
click at [593, 134] on span "Edit fee" at bounding box center [589, 134] width 28 height 9
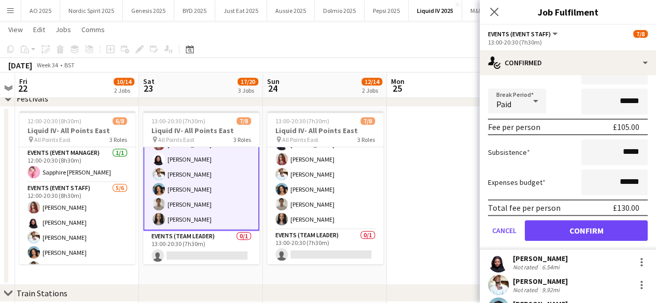
scroll to position [112, 0]
click at [493, 8] on icon "Close pop-in" at bounding box center [494, 12] width 10 height 10
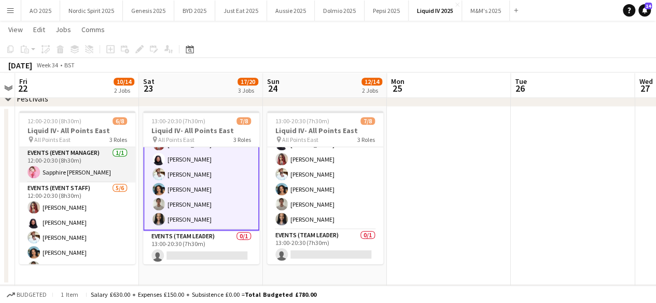
click at [35, 171] on app-user-avatar at bounding box center [33, 172] width 12 height 12
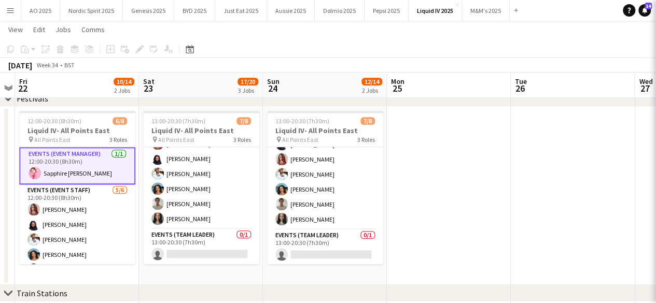
scroll to position [63, 0]
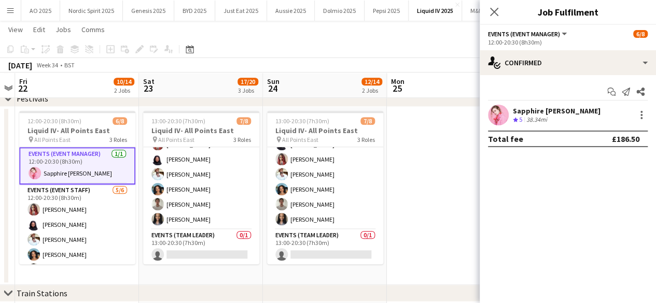
click at [649, 118] on div "Sapphire [PERSON_NAME] Crew rating 5 38.34mi" at bounding box center [568, 115] width 176 height 21
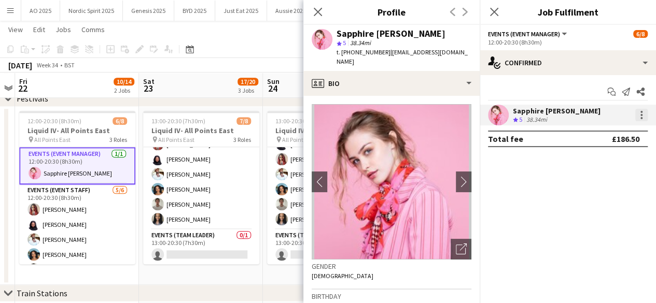
click at [635, 114] on div at bounding box center [641, 115] width 12 height 12
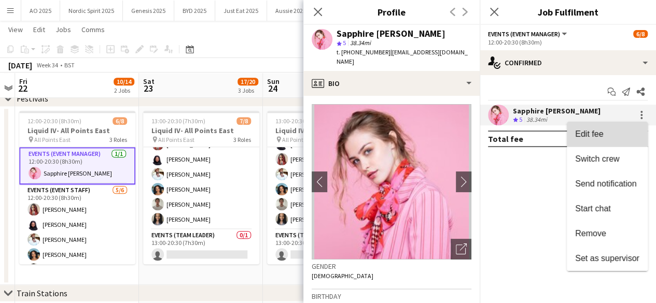
click at [600, 140] on button "Edit fee" at bounding box center [607, 134] width 81 height 25
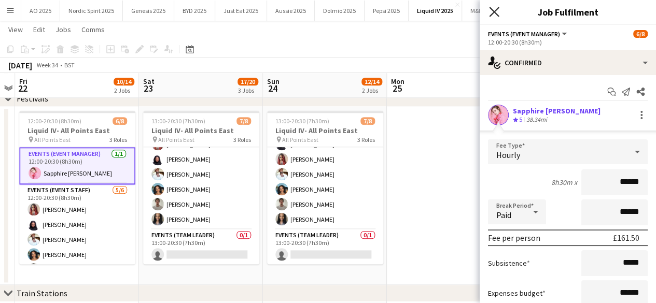
click at [496, 10] on icon at bounding box center [494, 12] width 10 height 10
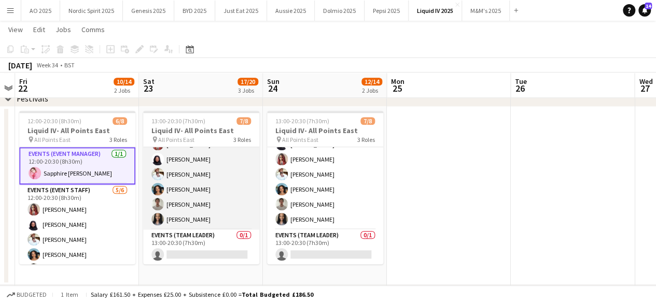
click at [159, 219] on app-user-avatar at bounding box center [157, 219] width 12 height 12
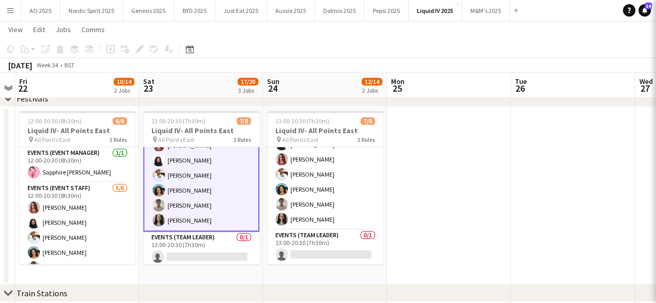
scroll to position [64, 0]
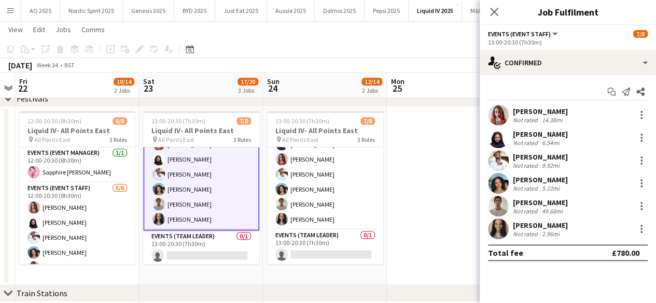
click at [491, 228] on app-user-avatar at bounding box center [498, 229] width 21 height 21
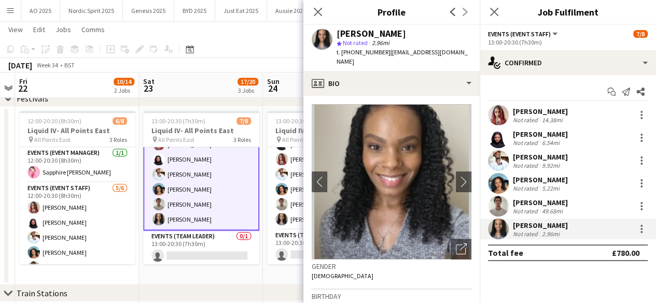
drag, startPoint x: 351, startPoint y: 53, endPoint x: 382, endPoint y: 60, distance: 31.3
click at [382, 60] on div "[PERSON_NAME] Not rated 2.96mi t. [PHONE_NUMBER] | [EMAIL_ADDRESS][DOMAIN_NAME]" at bounding box center [391, 48] width 176 height 46
copy span "7554443621"
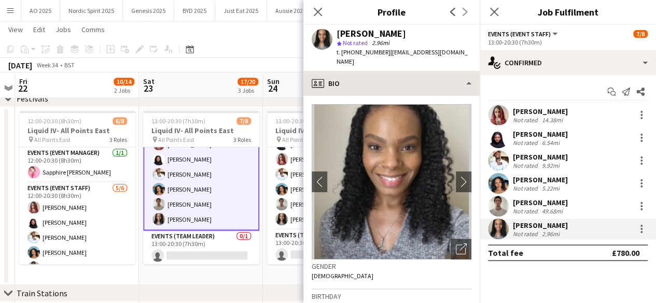
drag, startPoint x: 385, startPoint y: 53, endPoint x: 465, endPoint y: 62, distance: 80.4
click at [465, 62] on app-crew-profile "Close pop-in Profile Previous Next [PERSON_NAME] Not rated 2.96mi t. [PHONE_NUM…" at bounding box center [391, 151] width 176 height 303
copy app-crew-profile "[EMAIL_ADDRESS][DOMAIN_NAME] profile"
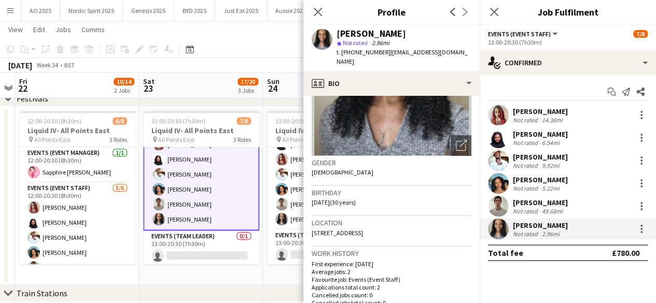
scroll to position [112, 0]
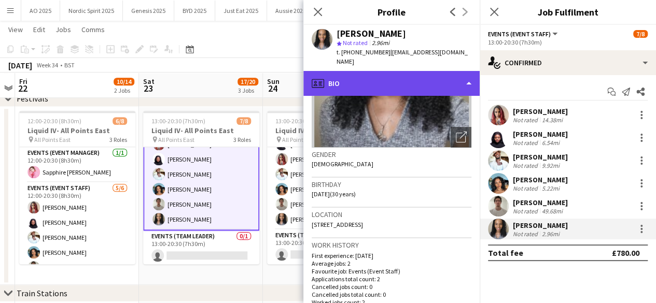
click at [384, 80] on div "profile Bio" at bounding box center [391, 83] width 176 height 25
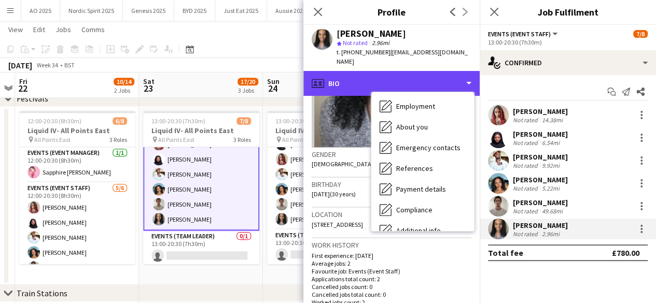
scroll to position [139, 0]
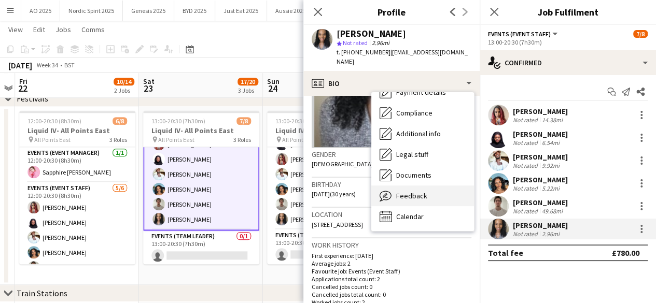
click at [425, 188] on div "Feedback Feedback" at bounding box center [422, 196] width 103 height 21
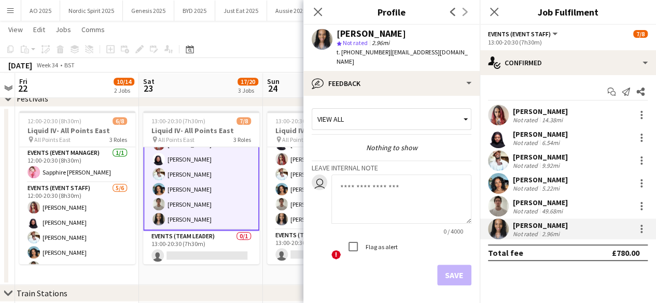
click at [417, 183] on textarea at bounding box center [401, 199] width 140 height 49
paste textarea "**********"
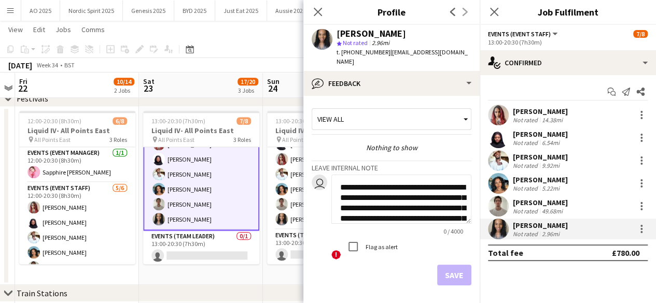
scroll to position [270, 0]
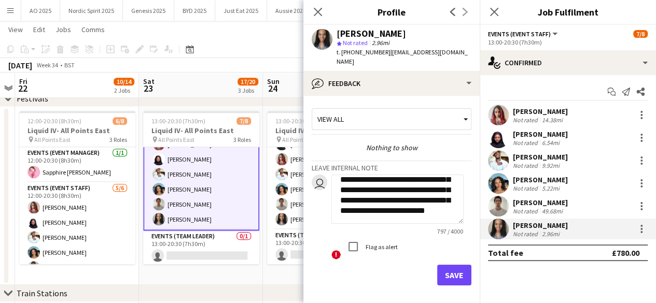
type textarea "**********"
click at [445, 265] on button "Save" at bounding box center [454, 275] width 34 height 21
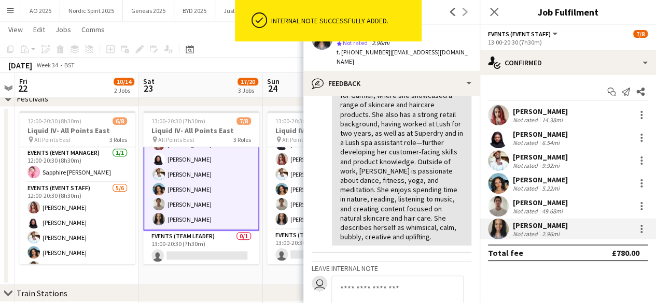
scroll to position [152, 0]
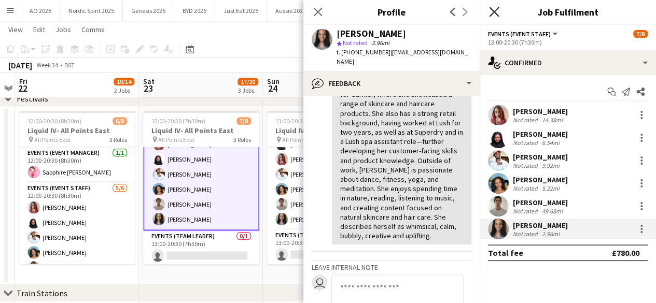
click at [495, 15] on icon "Close pop-in" at bounding box center [494, 12] width 10 height 10
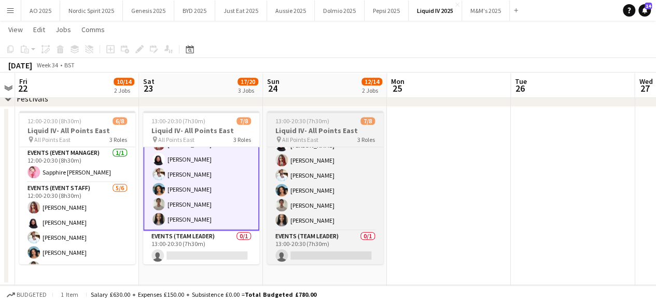
scroll to position [63, 0]
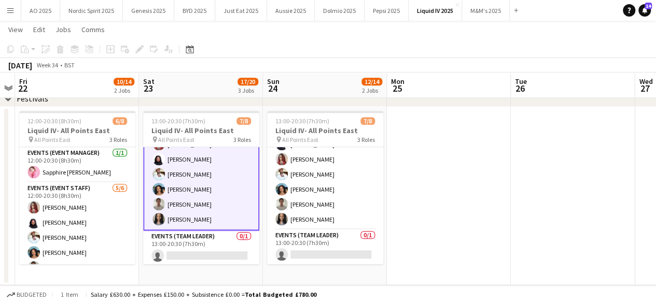
click at [373, 204] on app-card-role "Events (Event Staff) [DATE] 13:00-20:30 (7h30m) [PERSON_NAME] [PERSON_NAME] [PE…" at bounding box center [325, 174] width 116 height 110
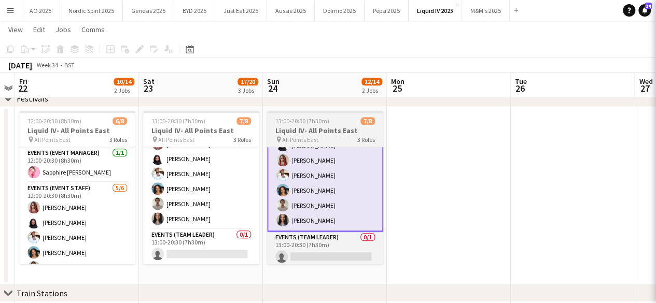
scroll to position [0, 0]
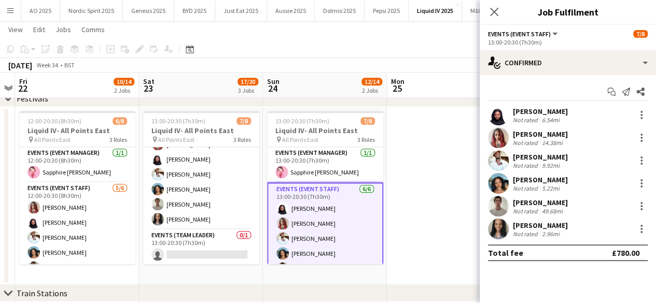
click at [398, 171] on app-date-cell at bounding box center [449, 196] width 124 height 178
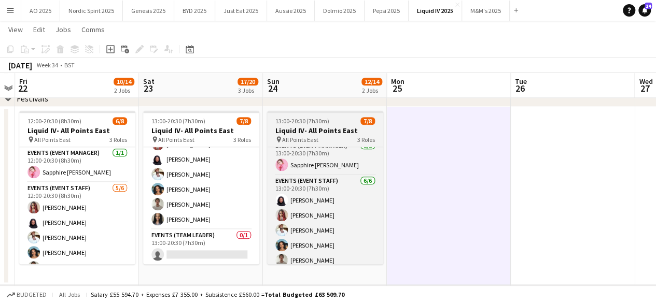
scroll to position [63, 0]
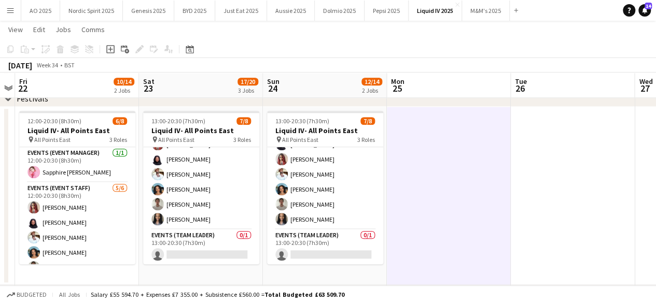
drag, startPoint x: 280, startPoint y: 214, endPoint x: 433, endPoint y: 78, distance: 204.3
click at [280, 214] on app-user-avatar at bounding box center [281, 219] width 12 height 12
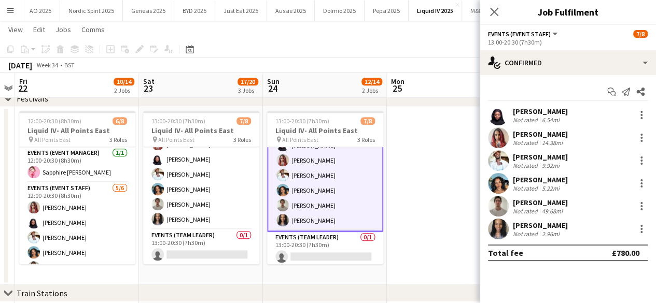
scroll to position [64, 0]
click at [496, 223] on app-user-avatar at bounding box center [498, 229] width 21 height 21
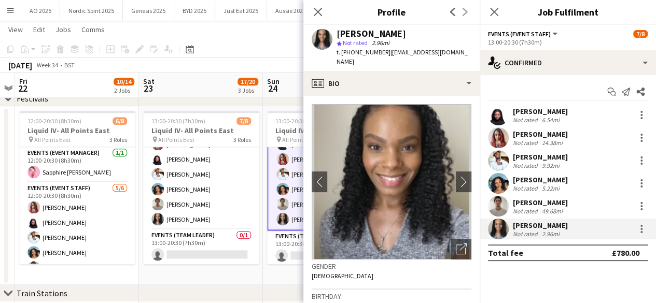
drag, startPoint x: 350, startPoint y: 52, endPoint x: 465, endPoint y: 59, distance: 115.3
click at [465, 59] on div "[PERSON_NAME] Not rated 2.96mi t. [PHONE_NUMBER] | [EMAIL_ADDRESS][DOMAIN_NAME]" at bounding box center [391, 48] width 176 height 46
copy div "7554443621 | [EMAIL_ADDRESS][DOMAIN_NAME]"
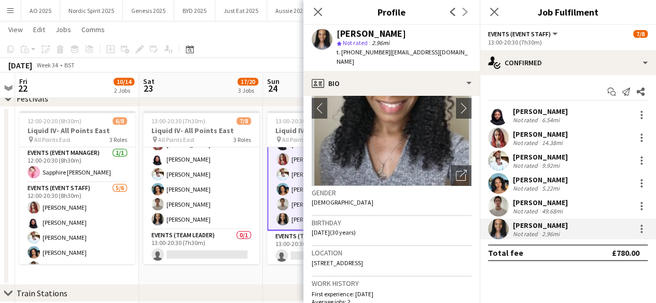
scroll to position [79, 0]
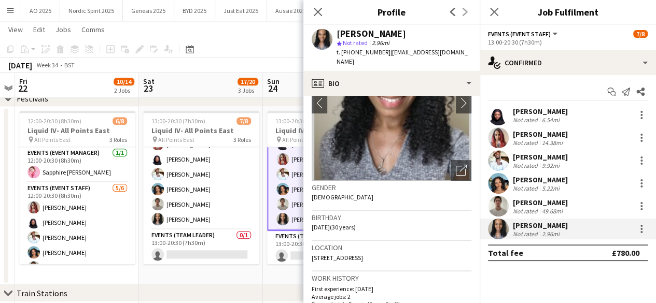
drag, startPoint x: 415, startPoint y: 253, endPoint x: 310, endPoint y: 252, distance: 104.8
click at [310, 252] on app-crew-profile-bio "chevron-left chevron-right Open photos pop-in Gender [DEMOGRAPHIC_DATA] Birthda…" at bounding box center [391, 199] width 176 height 207
copy span "[STREET_ADDRESS]"
click at [493, 15] on icon "Close pop-in" at bounding box center [494, 12] width 10 height 10
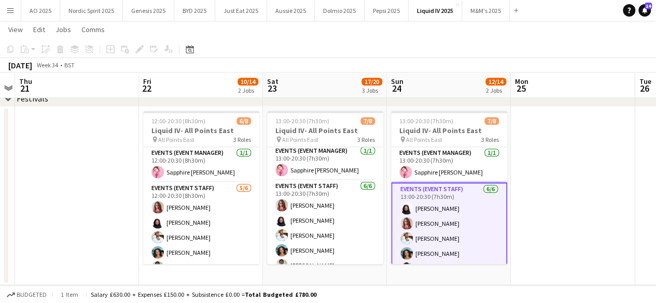
scroll to position [0, 314]
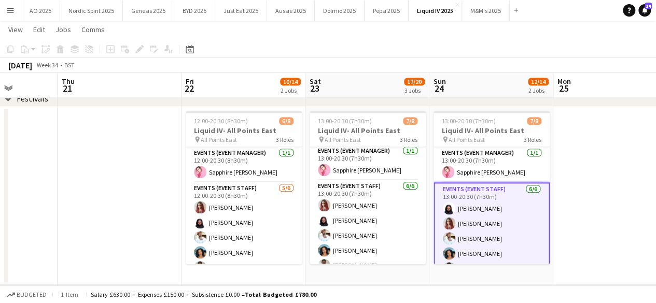
drag, startPoint x: 146, startPoint y: 205, endPoint x: 178, endPoint y: 205, distance: 31.6
click at [178, 205] on app-calendar-viewport "Mon 18 Tue 19 Wed 20 Thu 21 Fri 22 10/14 2 Jobs Sat 23 17/20 3 Jobs Sun 24 12/1…" at bounding box center [328, 31] width 656 height 993
drag, startPoint x: 299, startPoint y: 216, endPoint x: 338, endPoint y: 214, distance: 38.9
click at [336, 215] on app-calendar-viewport "Mon 18 Tue 19 Wed 20 Thu 21 Fri 22 10/14 2 Jobs Sat 23 17/20 3 Jobs Sun 24 12/1…" at bounding box center [328, 31] width 656 height 993
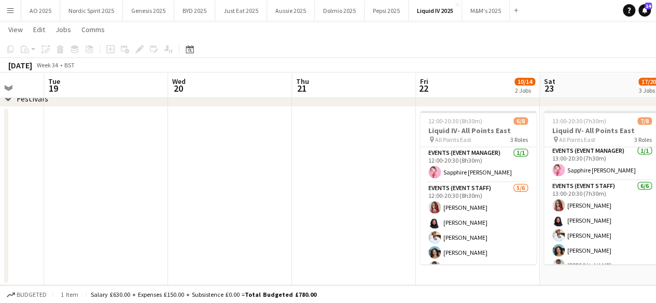
drag, startPoint x: 343, startPoint y: 216, endPoint x: 204, endPoint y: 220, distance: 139.1
click at [345, 215] on app-calendar-viewport "Sat 16 13/13 2 Jobs Sun 17 13/13 2 Jobs Mon 18 Tue 19 Wed 20 Thu 21 Fri 22 10/1…" at bounding box center [328, 31] width 656 height 993
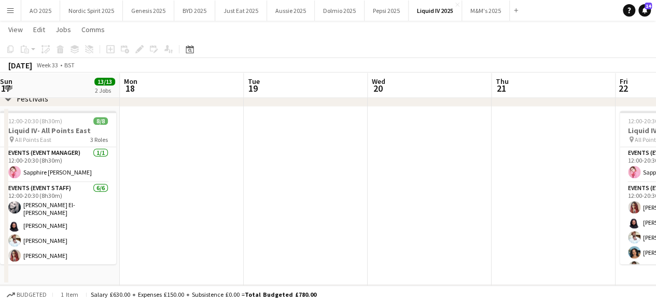
drag, startPoint x: 280, startPoint y: 236, endPoint x: 297, endPoint y: 232, distance: 17.6
click at [296, 233] on app-calendar-viewport "Fri 15 8/8 1 Job Sat 16 13/13 2 Jobs Sun 17 13/13 2 Jobs Mon 18 Tue 19 Wed 20 T…" at bounding box center [328, 31] width 656 height 993
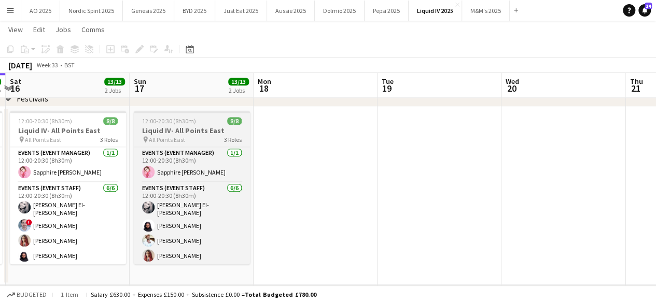
click at [177, 118] on span "12:00-20:30 (8h30m)" at bounding box center [169, 121] width 54 height 8
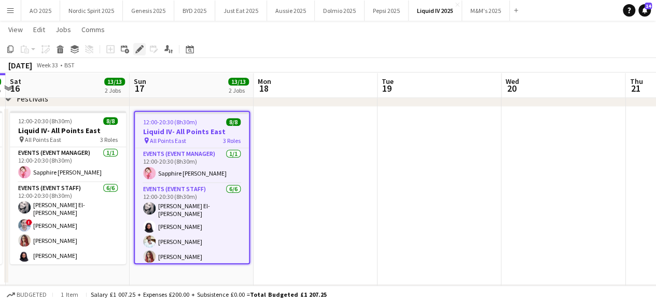
click at [141, 48] on icon at bounding box center [139, 50] width 6 height 6
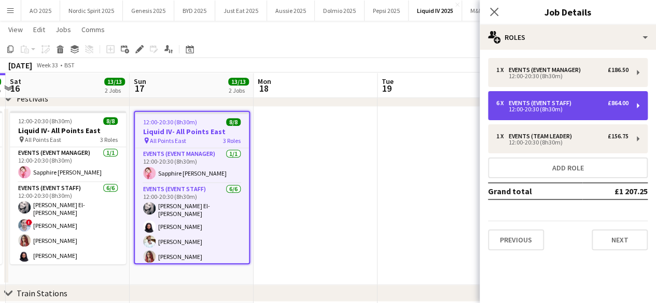
click at [599, 105] on div "6 x Events (Event Staff) £864.00" at bounding box center [562, 103] width 132 height 7
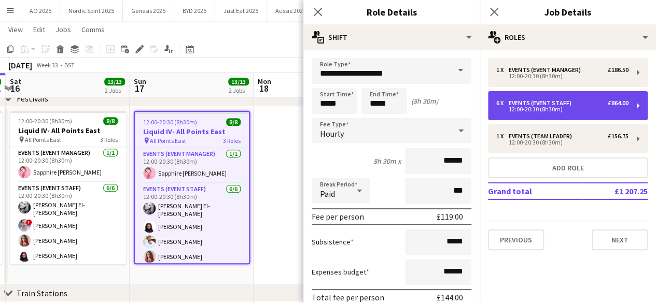
click at [599, 105] on div "6 x Events (Event Staff) £864.00" at bounding box center [562, 103] width 132 height 7
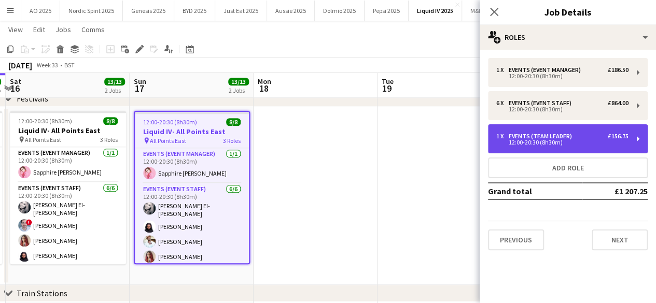
click at [547, 136] on div "Events (Team Leader)" at bounding box center [542, 136] width 67 height 7
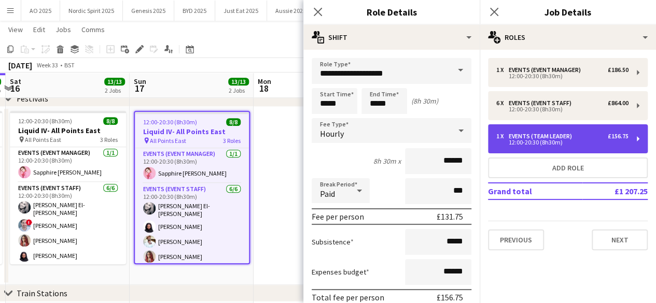
click at [547, 136] on div "Events (Team Leader)" at bounding box center [542, 136] width 67 height 7
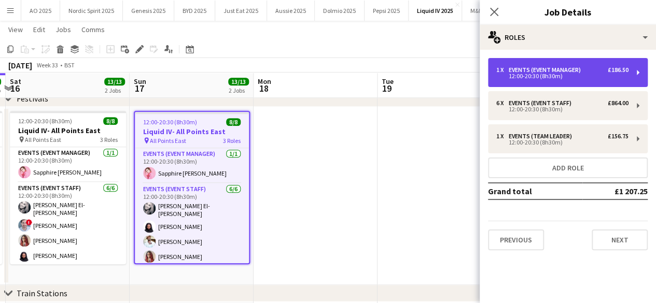
click at [554, 77] on div "12:00-20:30 (8h30m)" at bounding box center [562, 76] width 132 height 5
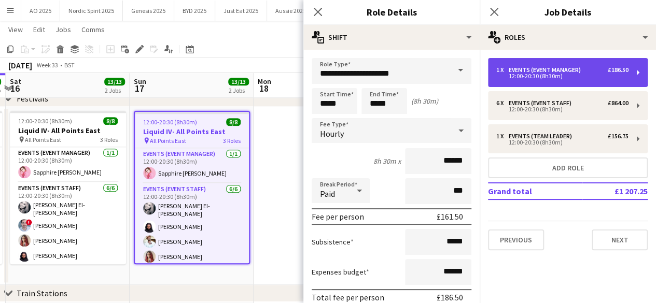
click at [554, 77] on div "12:00-20:30 (8h30m)" at bounding box center [562, 76] width 132 height 5
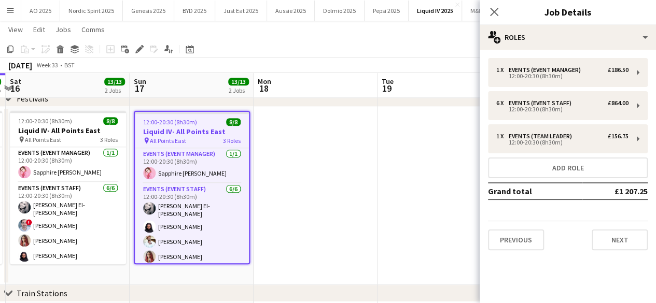
click at [433, 158] on app-date-cell at bounding box center [440, 196] width 124 height 178
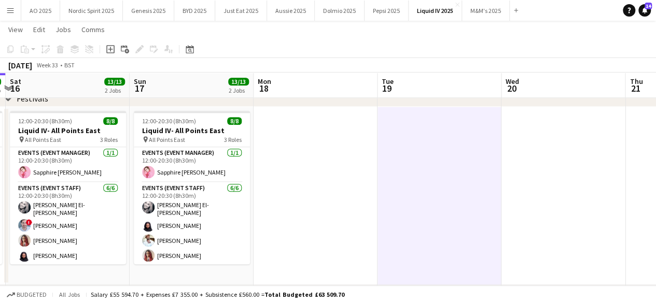
drag, startPoint x: 511, startPoint y: 162, endPoint x: 266, endPoint y: 192, distance: 247.7
click at [266, 192] on app-calendar-viewport "Wed 13 Thu 14 Fri 15 8/8 1 Job Sat 16 13/13 2 Jobs Sun 17 13/13 2 Jobs Mon 18 T…" at bounding box center [328, 31] width 656 height 993
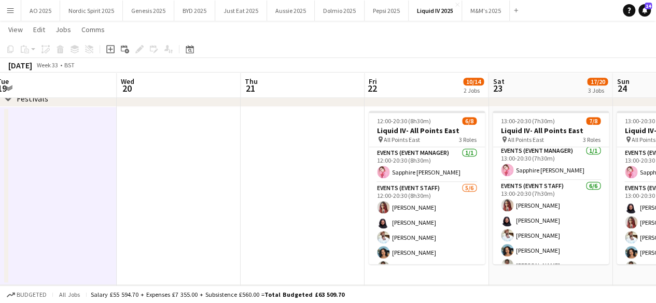
drag, startPoint x: 385, startPoint y: 178, endPoint x: 244, endPoint y: 200, distance: 142.3
click at [244, 200] on app-calendar-viewport "Fri 15 8/8 1 Job Sat 16 13/13 2 Jobs Sun 17 13/13 2 Jobs Mon 18 Tue 19 Wed 20 T…" at bounding box center [328, 31] width 656 height 993
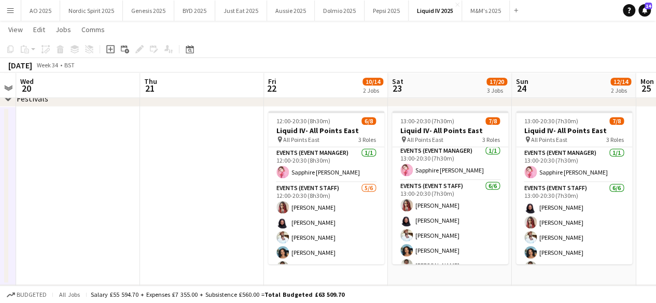
drag, startPoint x: 298, startPoint y: 200, endPoint x: 196, endPoint y: 206, distance: 102.4
click at [196, 206] on app-calendar-viewport "Sun 17 13/13 2 Jobs Mon 18 Tue 19 Wed 20 Thu 21 Fri 22 10/14 2 Jobs Sat 23 17/2…" at bounding box center [328, 31] width 656 height 993
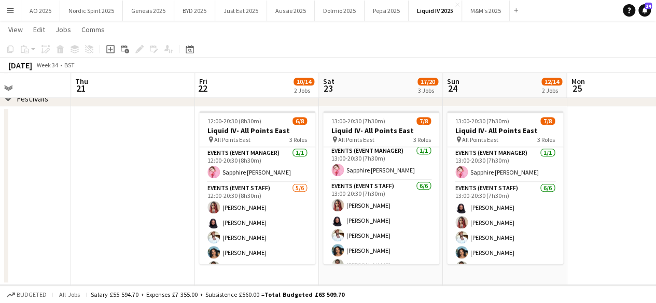
drag, startPoint x: 173, startPoint y: 219, endPoint x: 103, endPoint y: 221, distance: 70.0
click at [103, 221] on app-calendar-viewport "Sun 17 13/13 2 Jobs Mon 18 Tue 19 Wed 20 Thu 21 Fri 22 10/14 2 Jobs Sat 23 17/2…" at bounding box center [328, 31] width 656 height 993
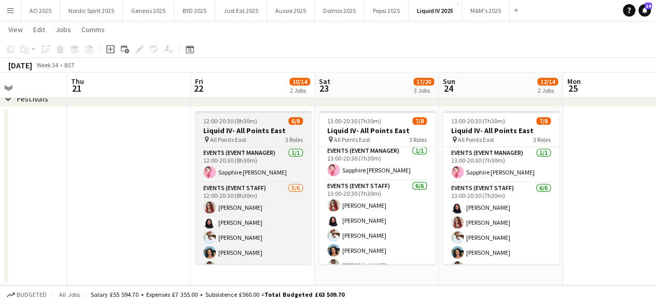
scroll to position [63, 0]
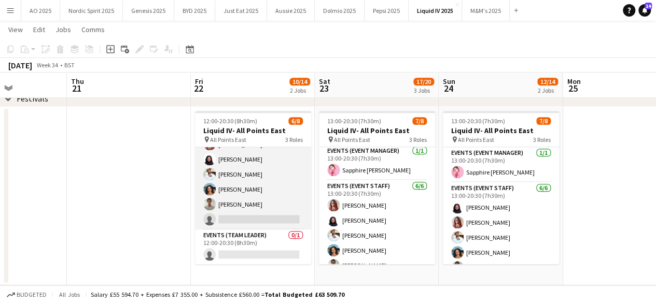
click at [269, 216] on app-card-role "Events (Event Staff) [DATE] 12:00-20:30 (8h30m) [PERSON_NAME] [PERSON_NAME] Mad…" at bounding box center [253, 174] width 116 height 110
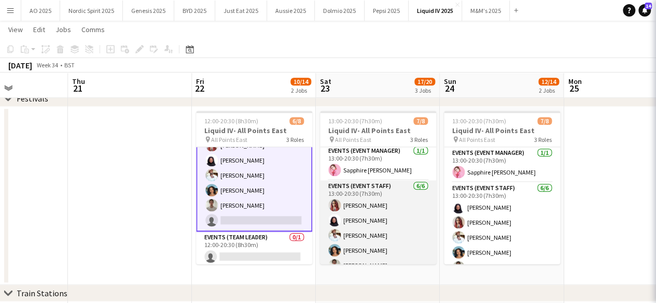
scroll to position [64, 0]
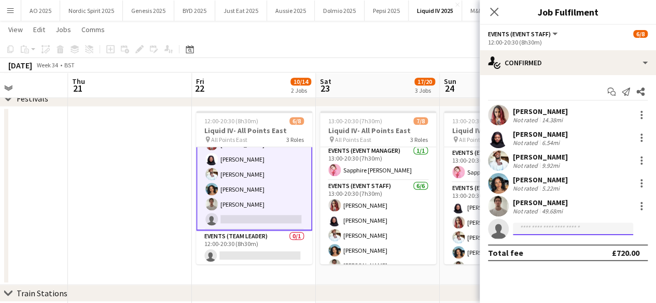
click at [533, 225] on input at bounding box center [573, 229] width 120 height 12
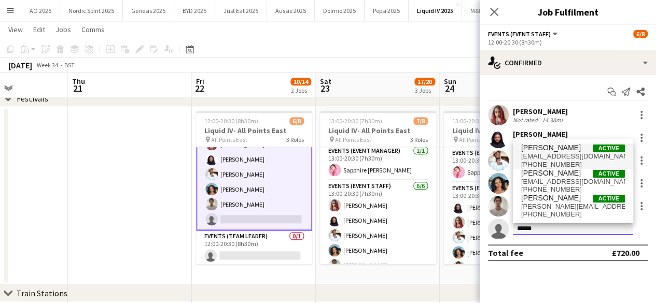
type input "******"
click at [553, 149] on span "[PERSON_NAME]" at bounding box center [551, 148] width 60 height 9
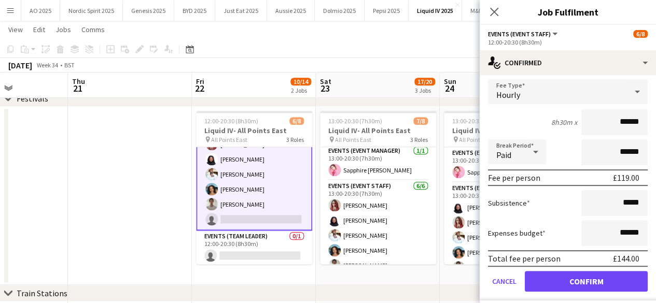
scroll to position [201, 0]
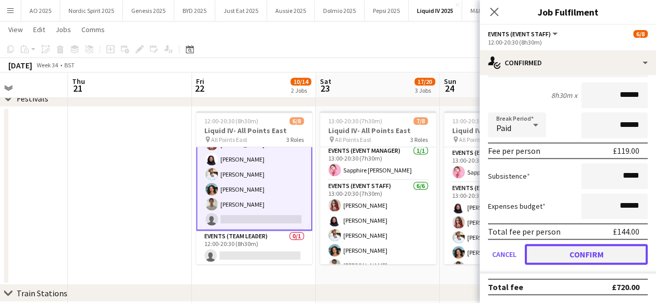
click at [607, 259] on button "Confirm" at bounding box center [586, 254] width 123 height 21
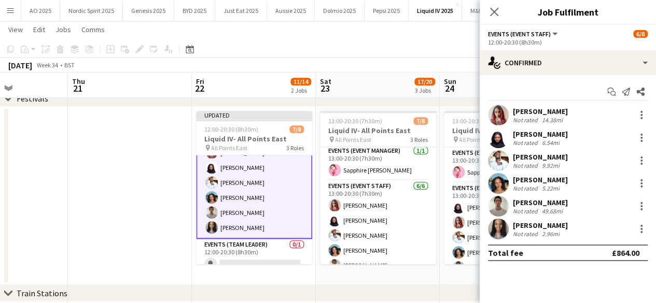
scroll to position [0, 0]
click at [451, 277] on app-date-cell "13:00-20:30 (7h30m) 7/8 Liquid IV- All Points East pin All Points East 3 Roles …" at bounding box center [502, 196] width 124 height 178
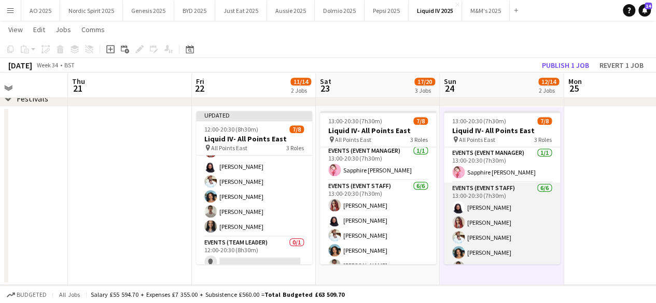
scroll to position [63, 0]
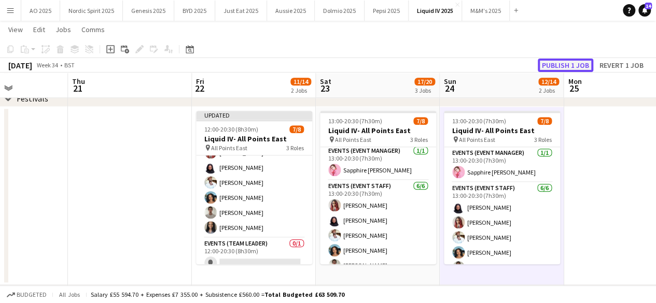
click at [566, 68] on button "Publish 1 job" at bounding box center [565, 65] width 55 height 13
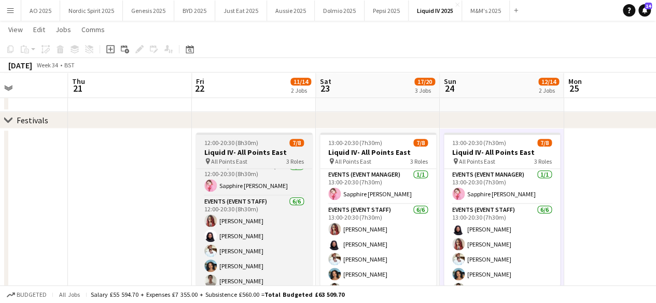
scroll to position [0, 0]
